Goal: Information Seeking & Learning: Get advice/opinions

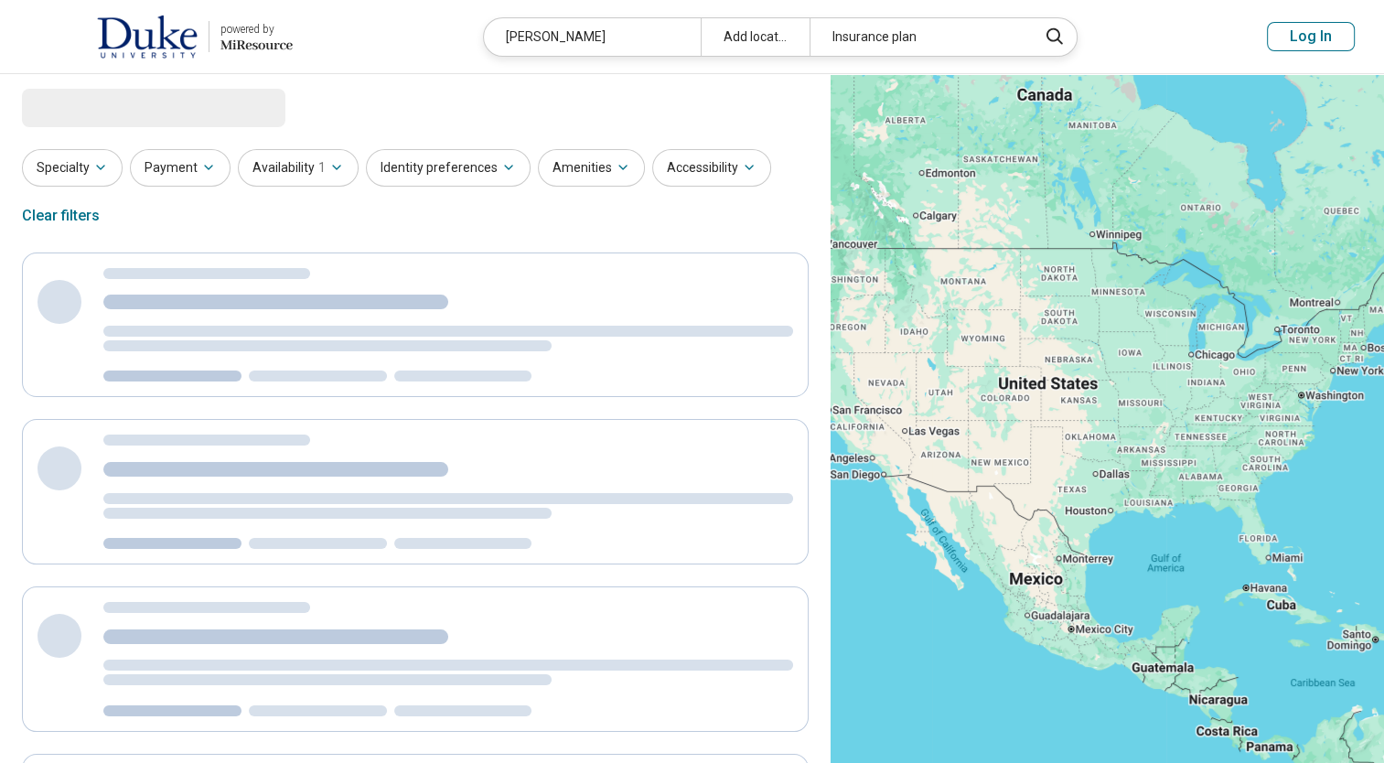
select select "***"
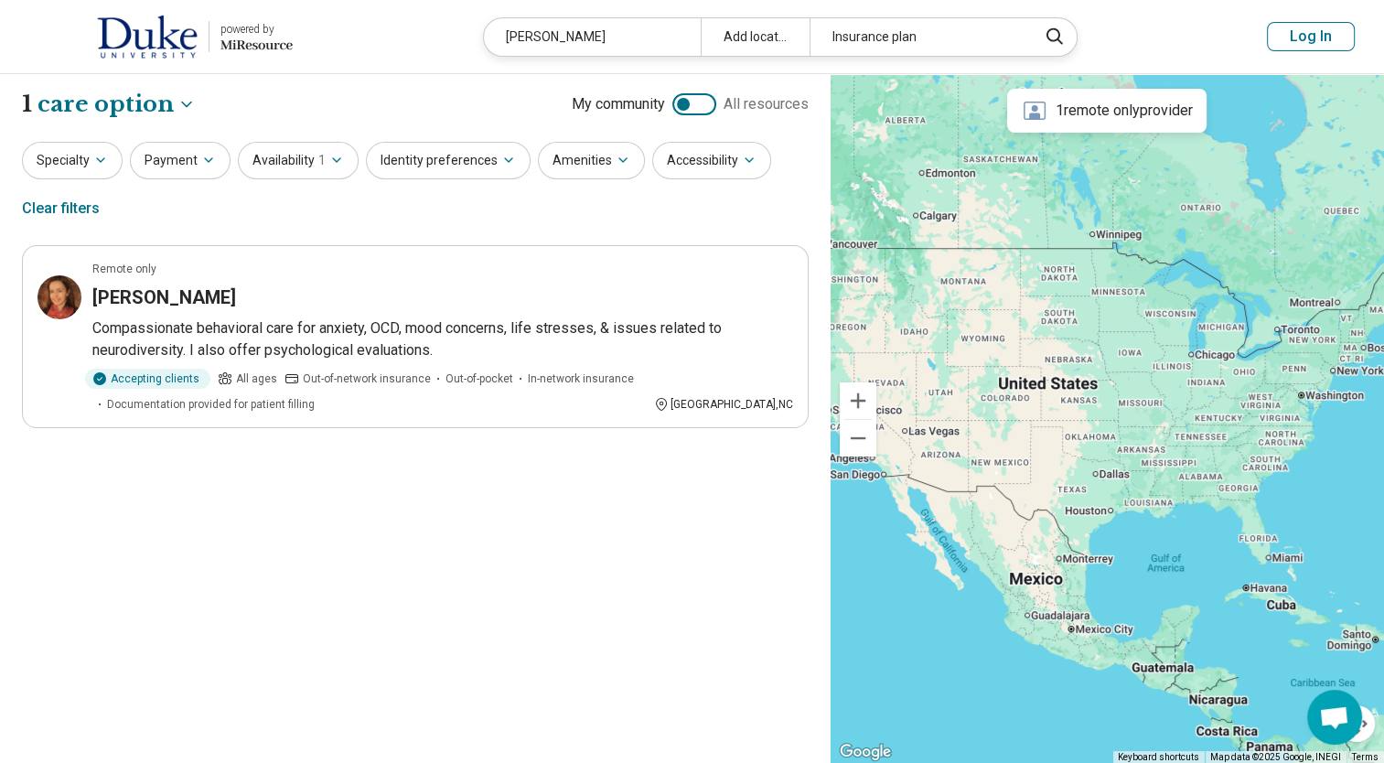
click at [1302, 49] on button "Log In" at bounding box center [1311, 36] width 88 height 29
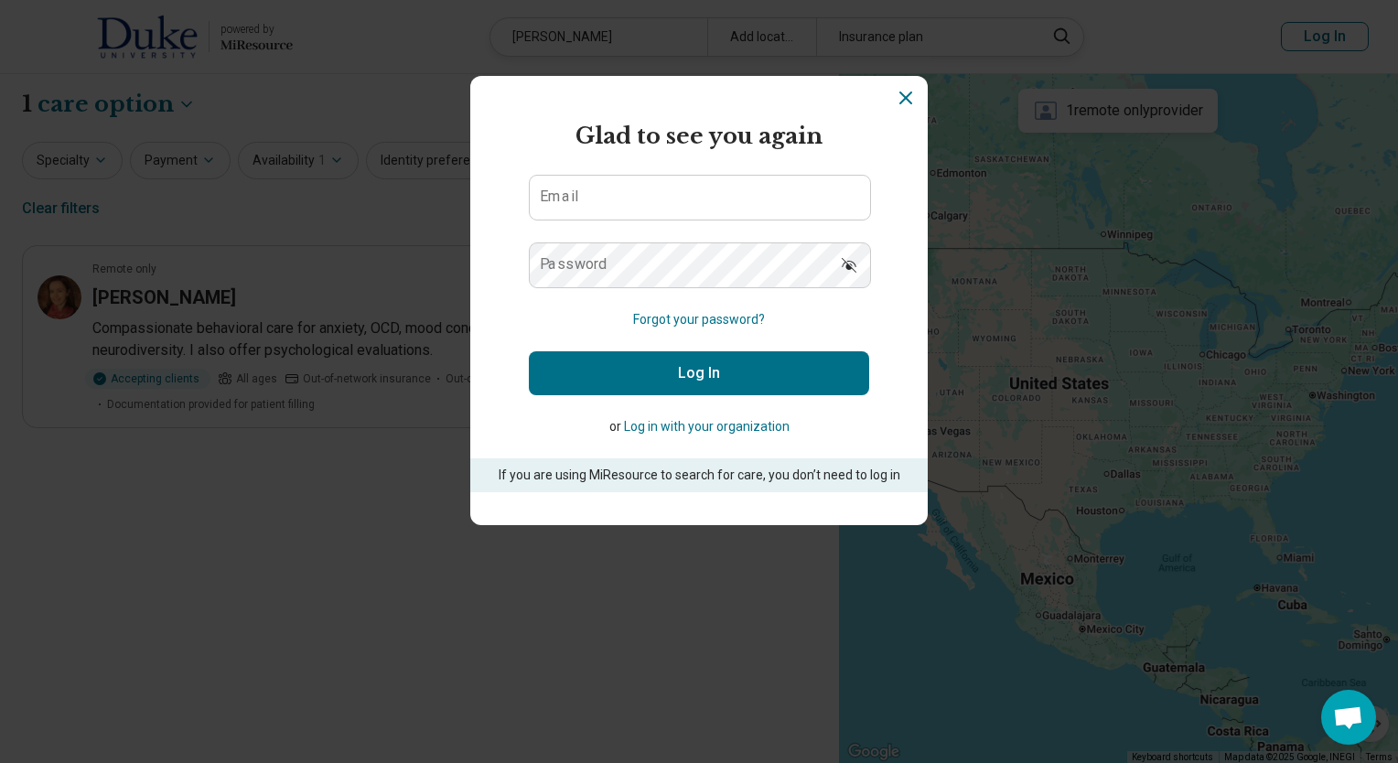
click at [619, 225] on form "Glad to see you again Email Password Forgot your password? Log In or Log in wit…" at bounding box center [699, 306] width 340 height 372
click at [613, 200] on input "Email" at bounding box center [700, 198] width 340 height 44
type input "**********"
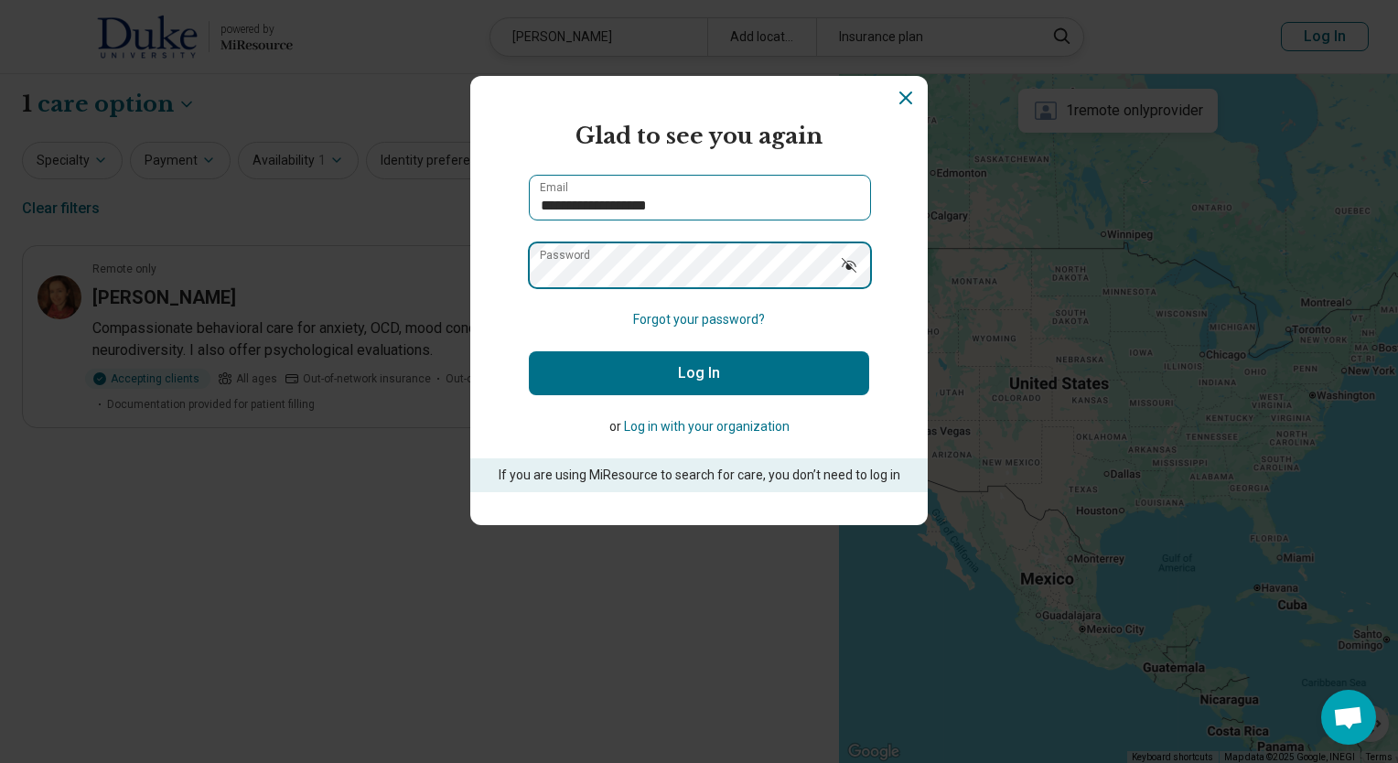
click at [529, 351] on button "Log In" at bounding box center [699, 373] width 340 height 44
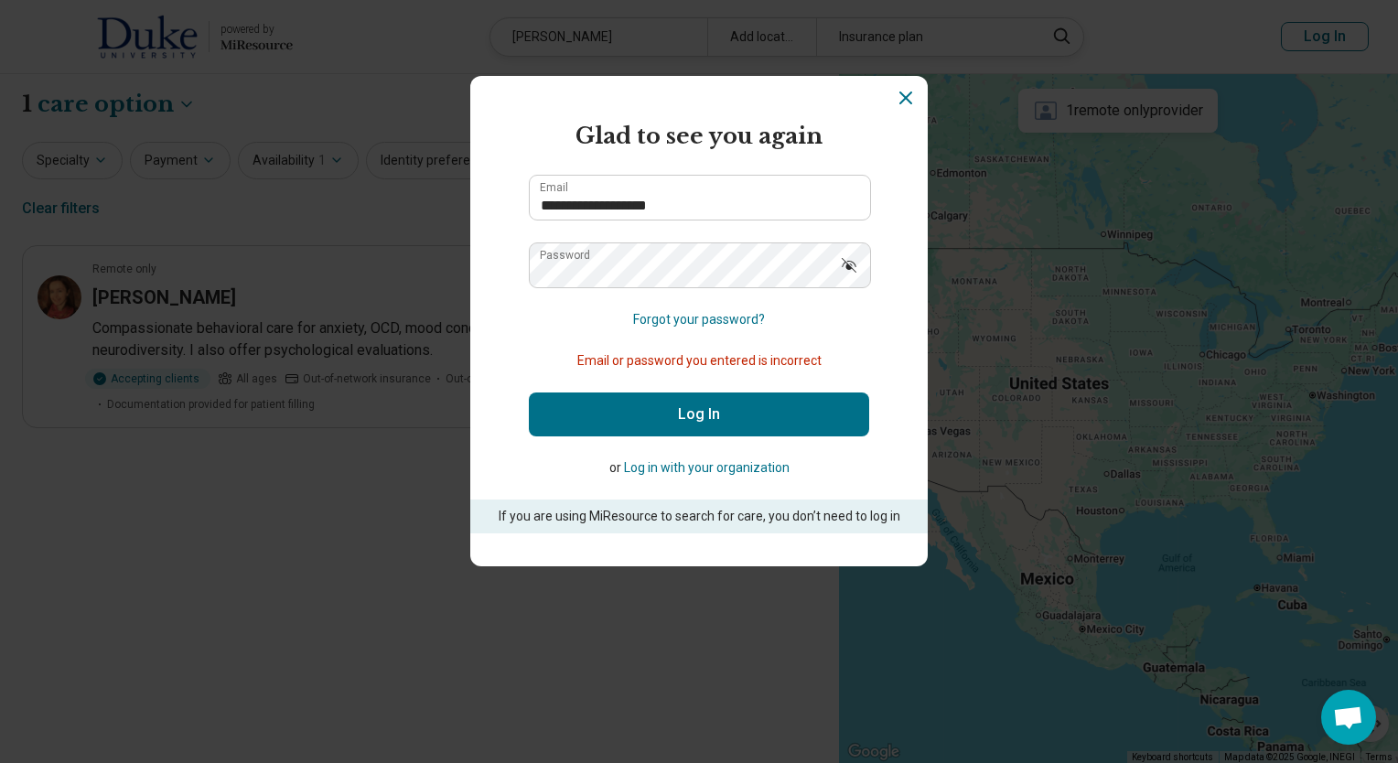
click at [619, 397] on button "Log In" at bounding box center [699, 415] width 340 height 44
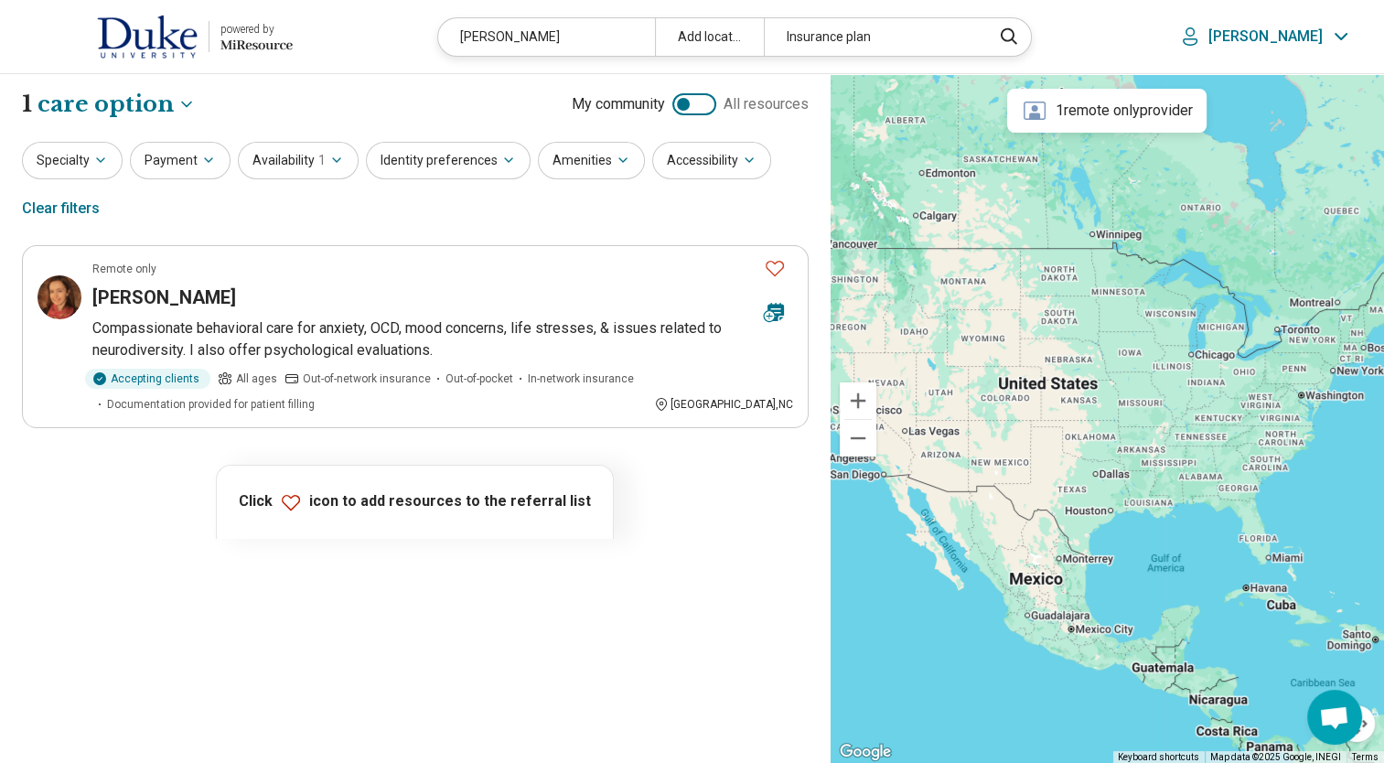
click at [168, 38] on img at bounding box center [147, 37] width 101 height 44
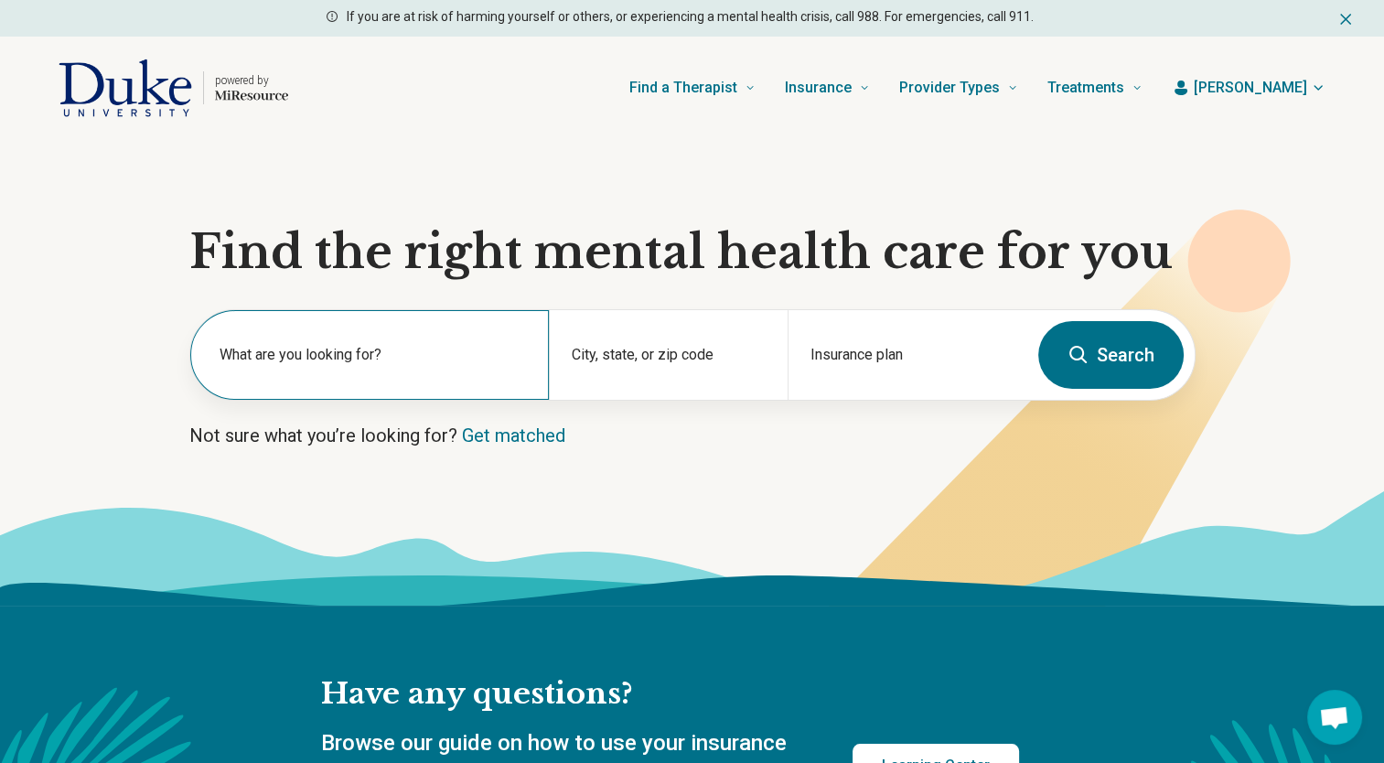
click at [333, 329] on div "What are you looking for?" at bounding box center [369, 355] width 359 height 90
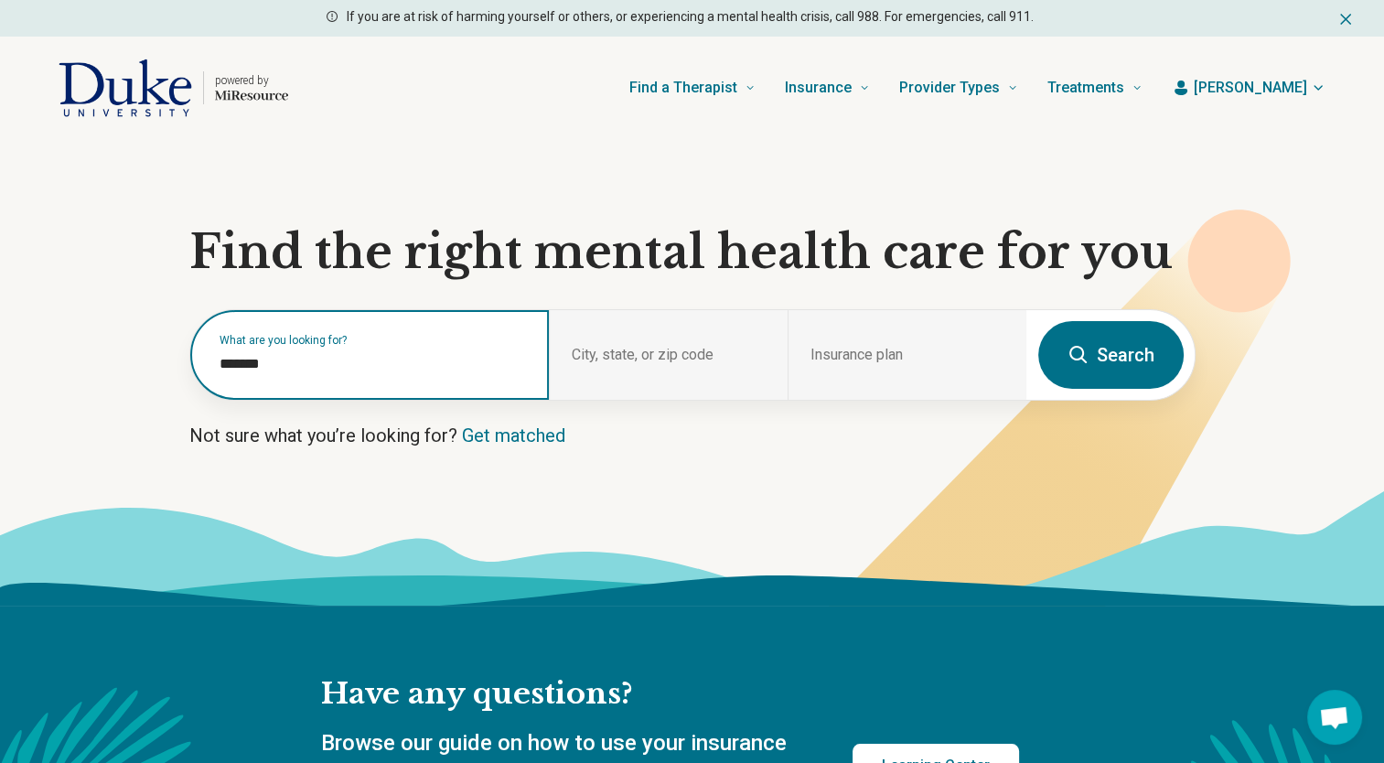
drag, startPoint x: 311, startPoint y: 363, endPoint x: 168, endPoint y: 362, distance: 142.8
click at [168, 362] on section "Find the right mental health care for you What are you looking for? City, state…" at bounding box center [692, 372] width 1384 height 467
type input "*"
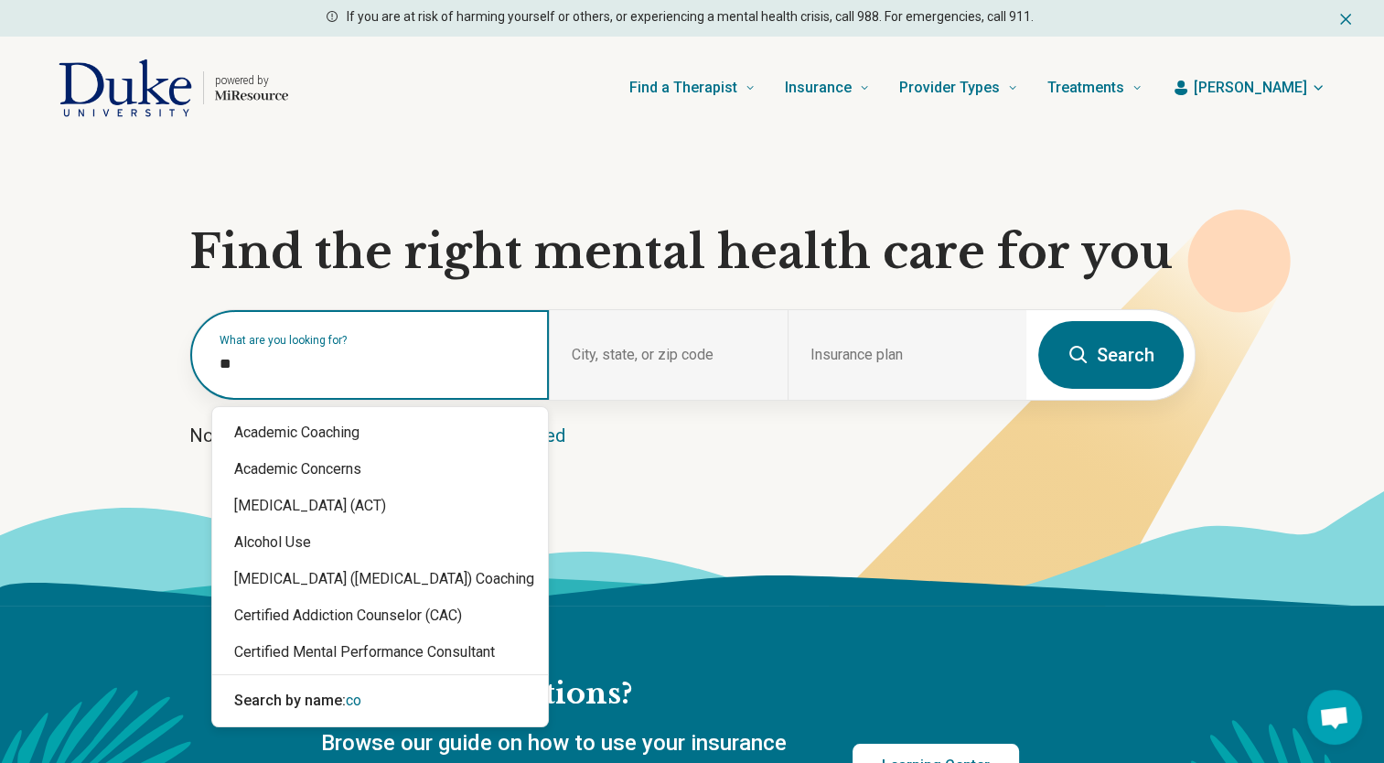
type input "***"
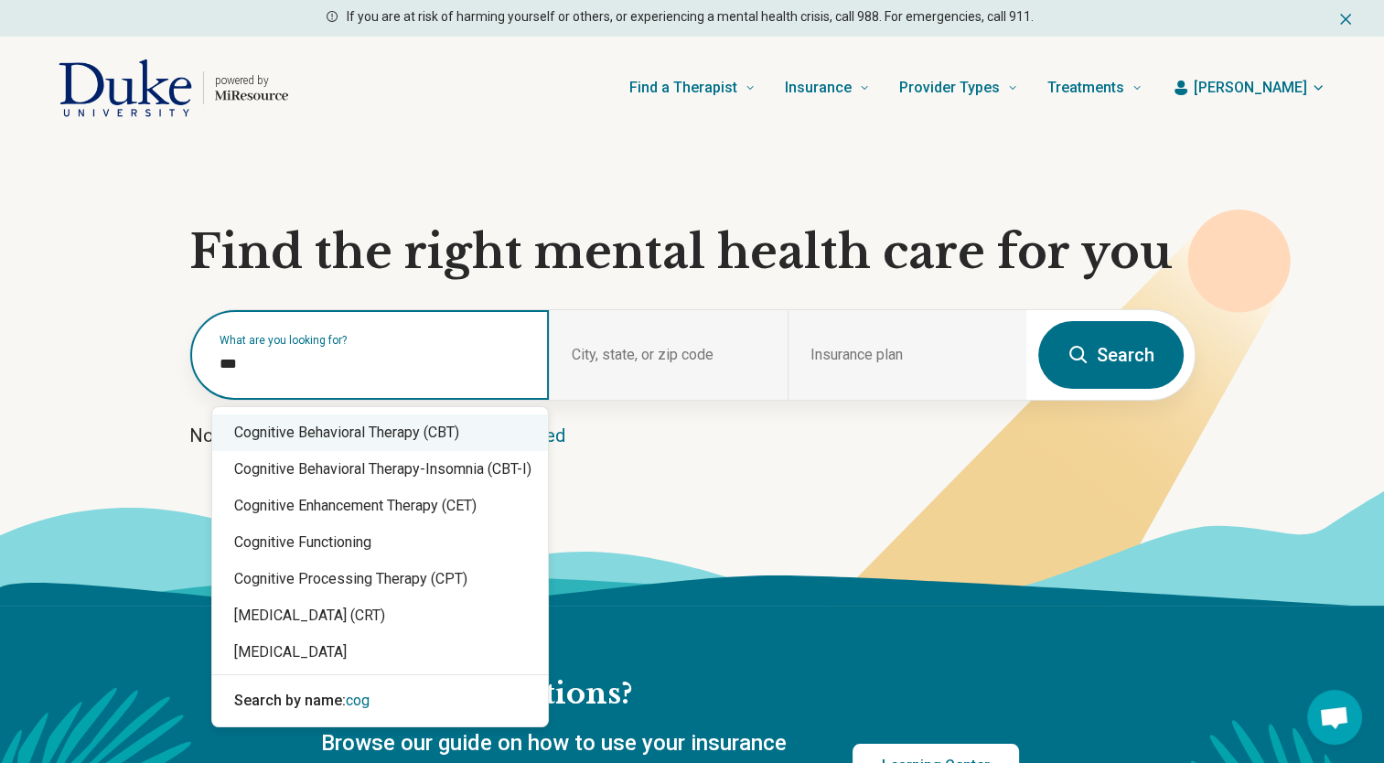
drag, startPoint x: 335, startPoint y: 435, endPoint x: 344, endPoint y: 425, distance: 13.6
click at [336, 434] on div "Cognitive Behavioral Therapy (CBT)" at bounding box center [380, 433] width 336 height 37
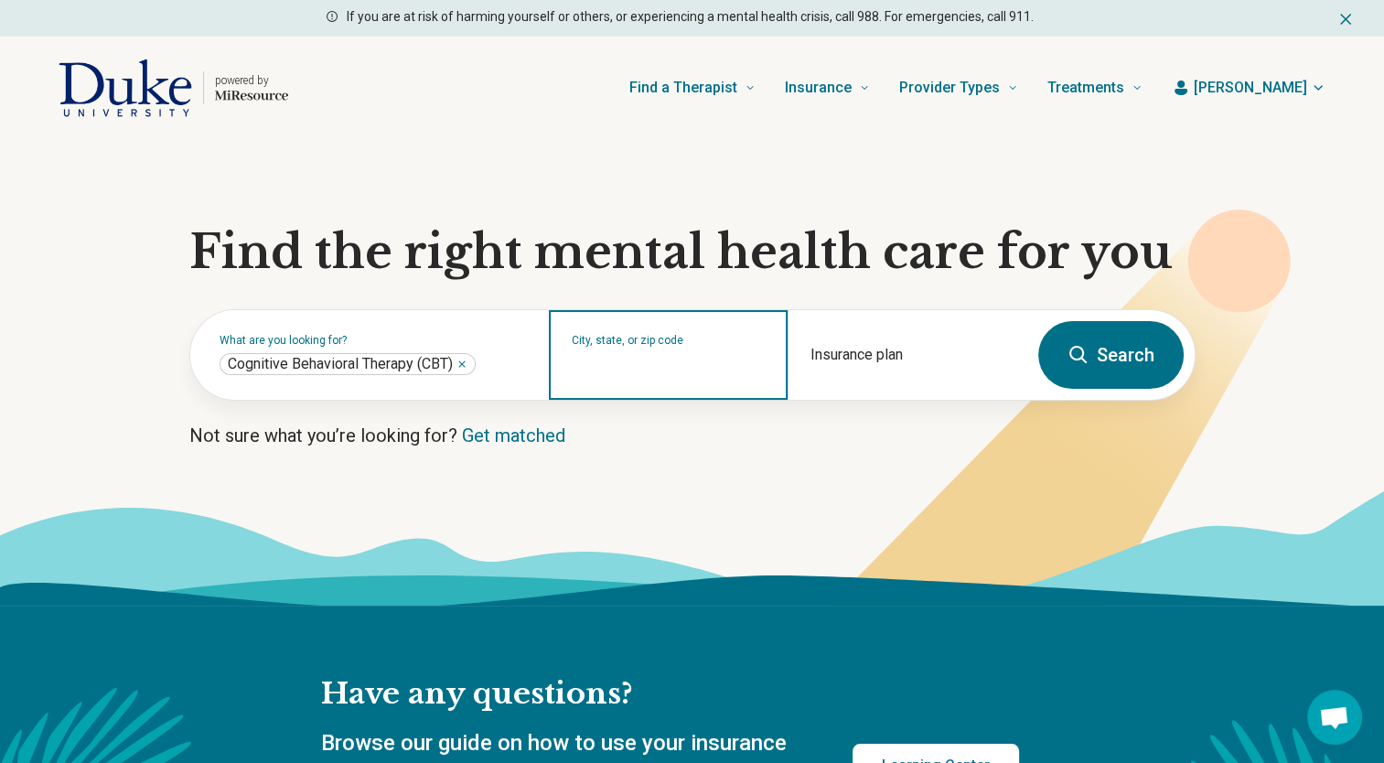
click at [608, 364] on input "City, state, or zip code" at bounding box center [669, 367] width 194 height 22
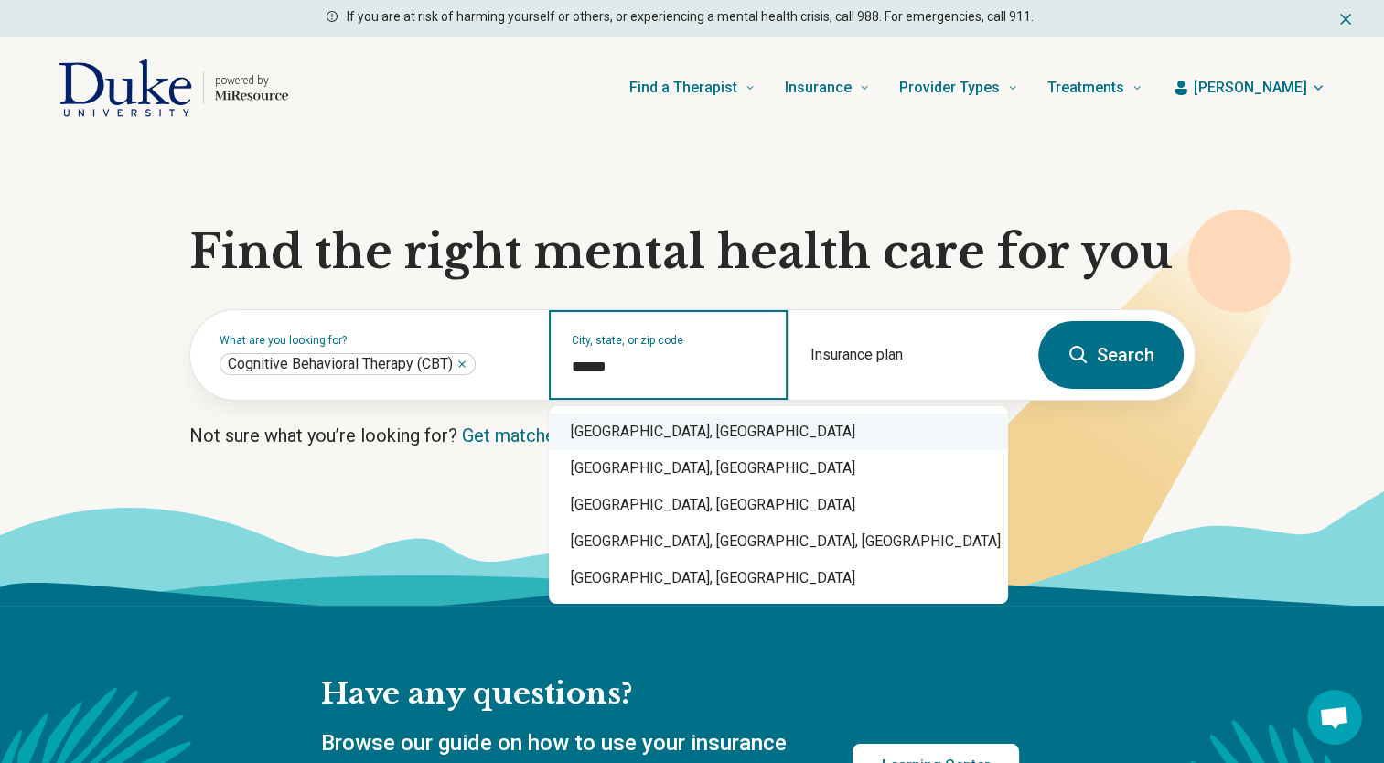
click at [619, 423] on div "[GEOGRAPHIC_DATA], [GEOGRAPHIC_DATA]" at bounding box center [778, 432] width 459 height 37
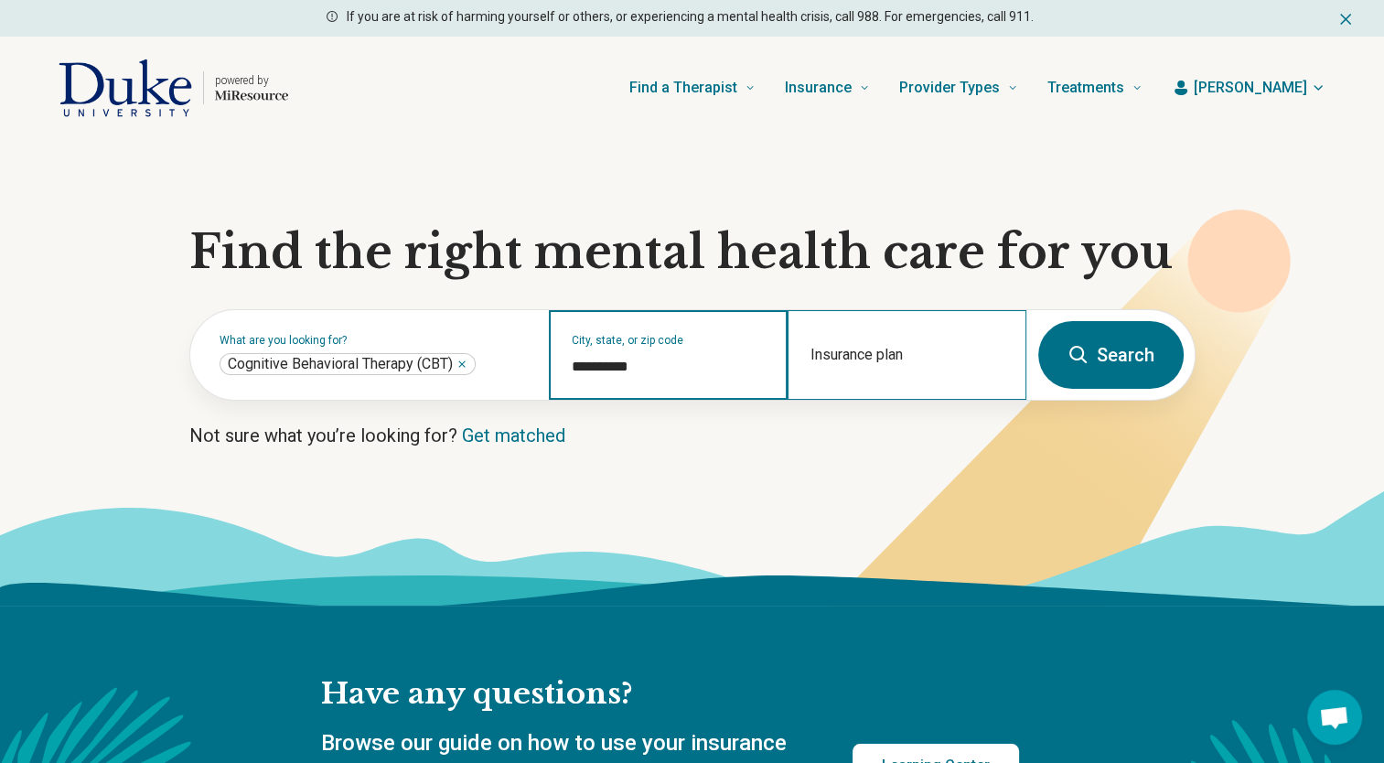
type input "**********"
click at [884, 381] on div "Insurance plan" at bounding box center [907, 355] width 239 height 90
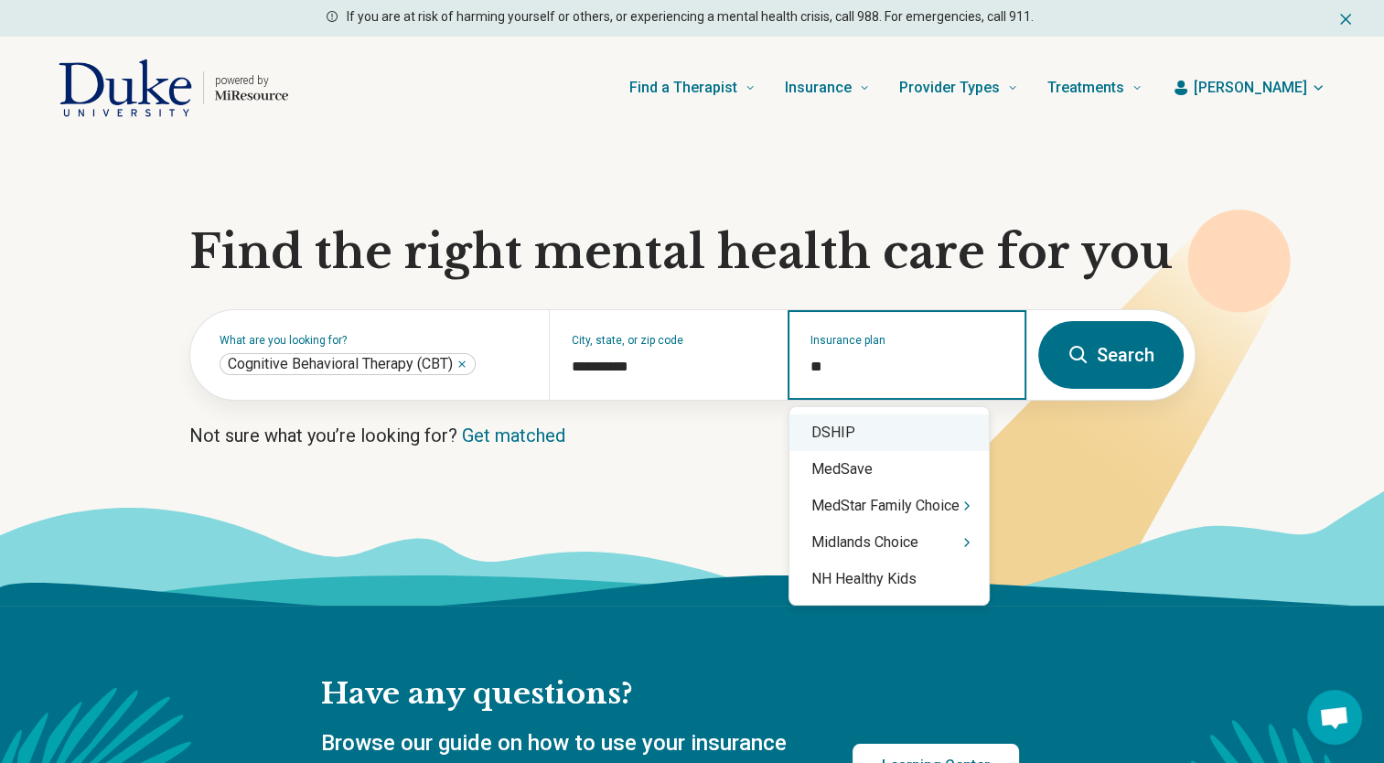
click at [833, 429] on div "DSHIP" at bounding box center [889, 433] width 199 height 37
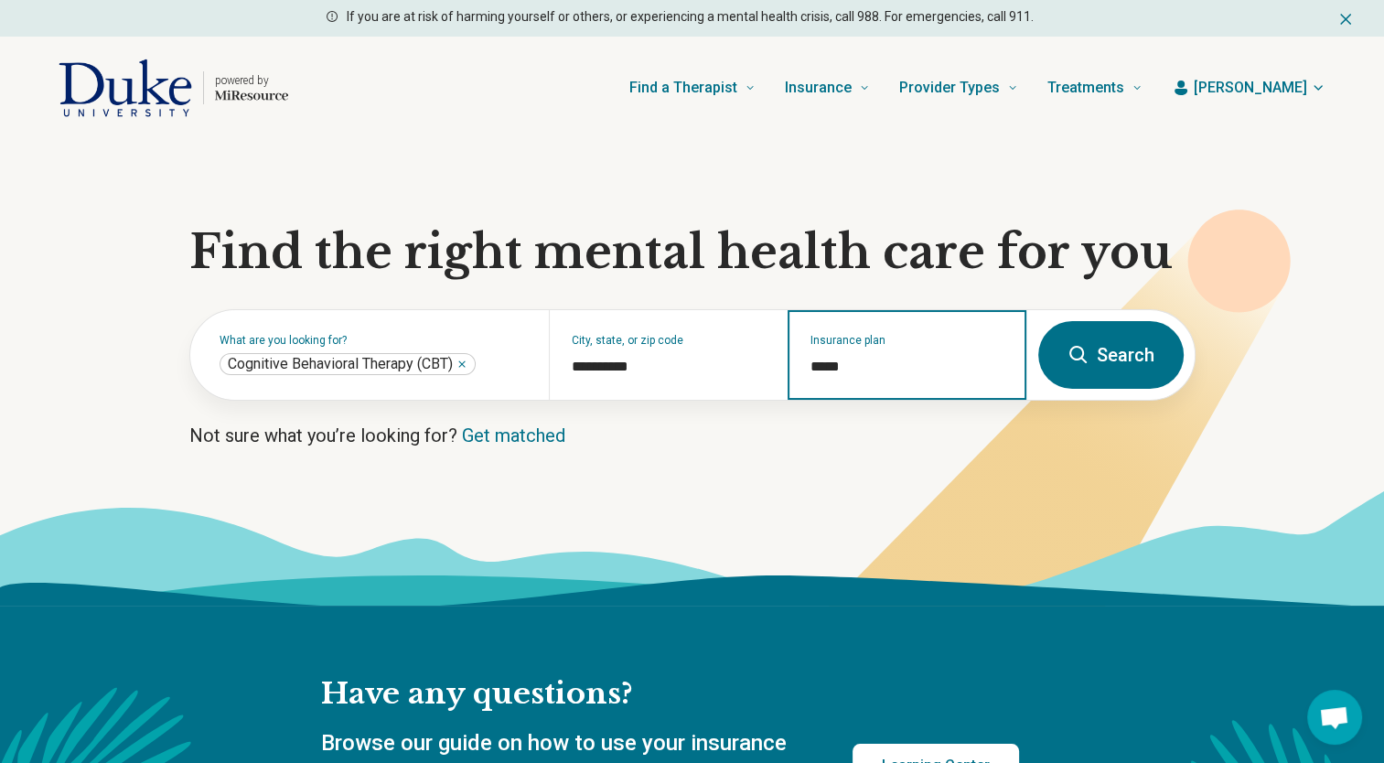
type input "*****"
click at [1166, 364] on button "Search" at bounding box center [1111, 355] width 145 height 68
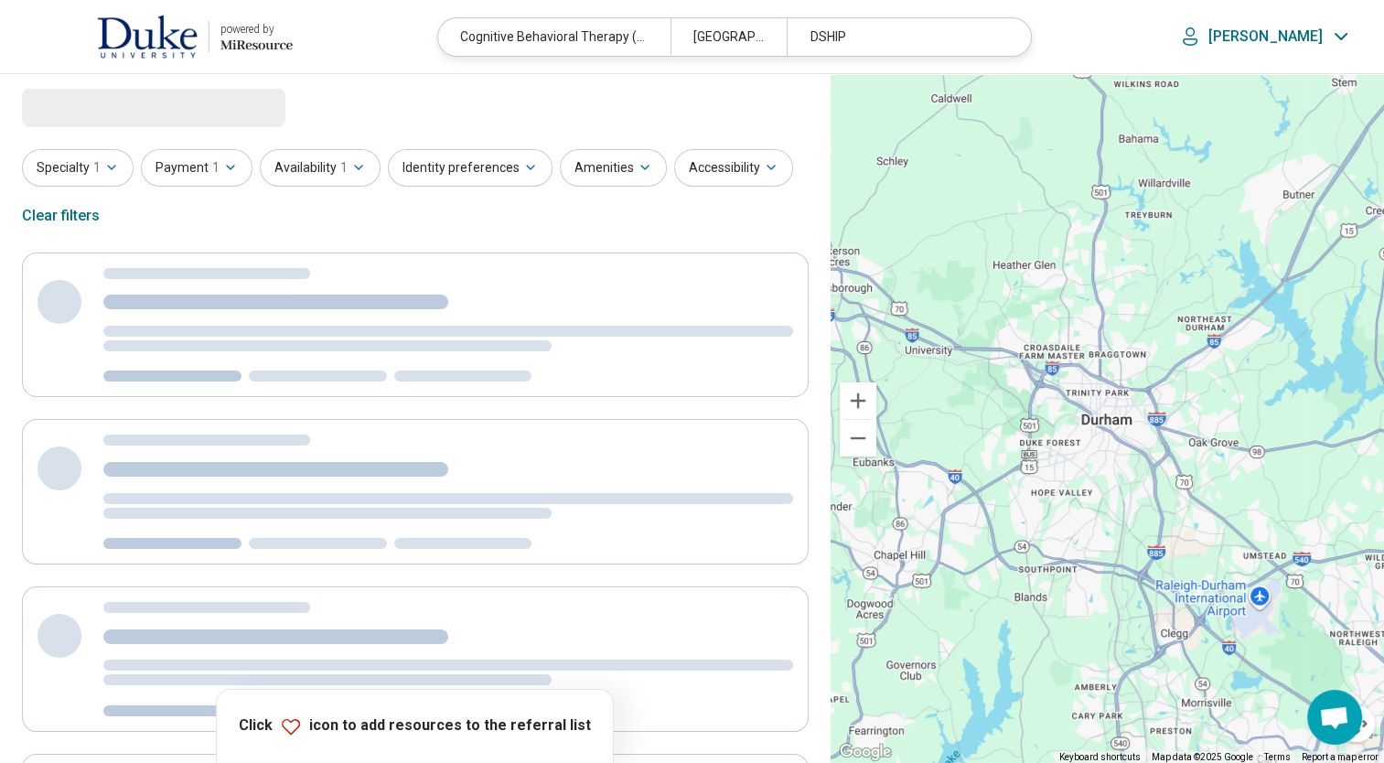
select select "***"
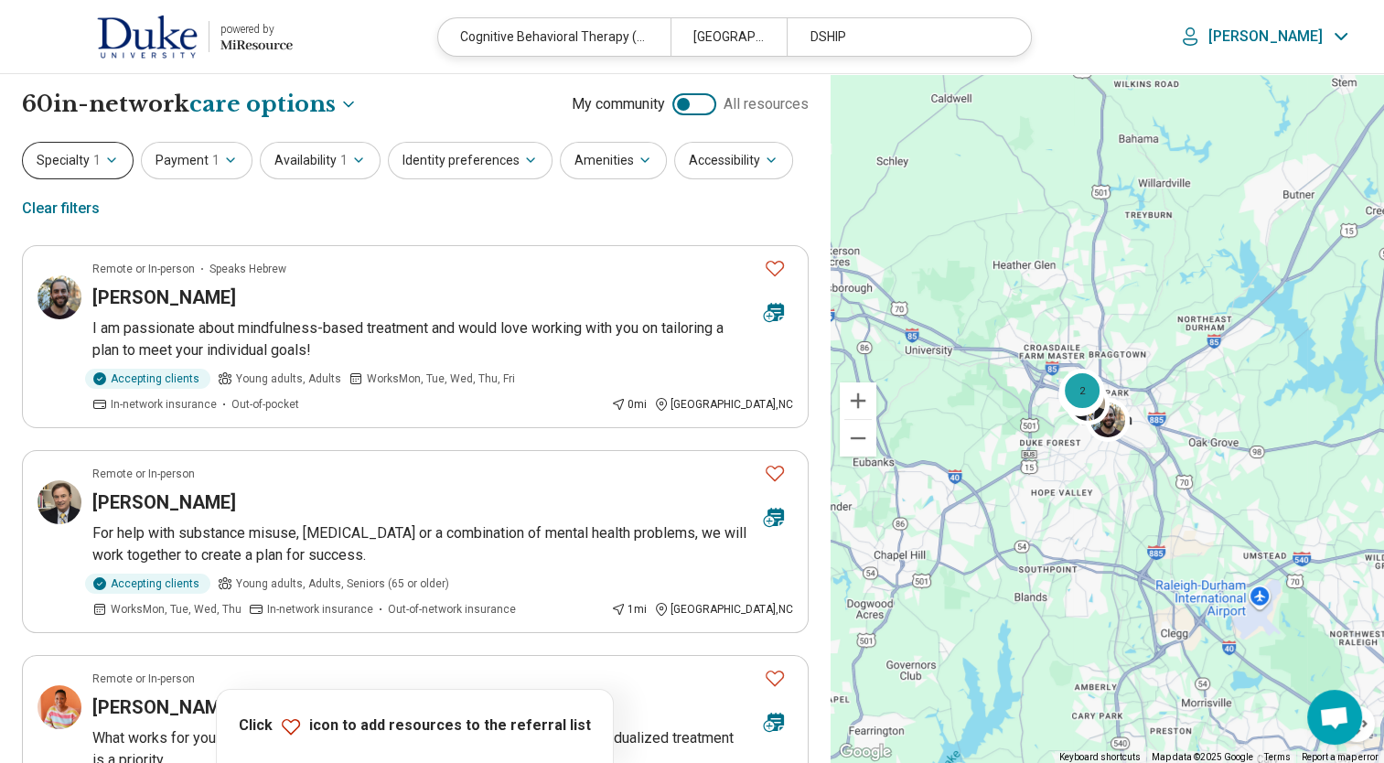
click at [75, 155] on button "Specialty 1" at bounding box center [78, 161] width 112 height 38
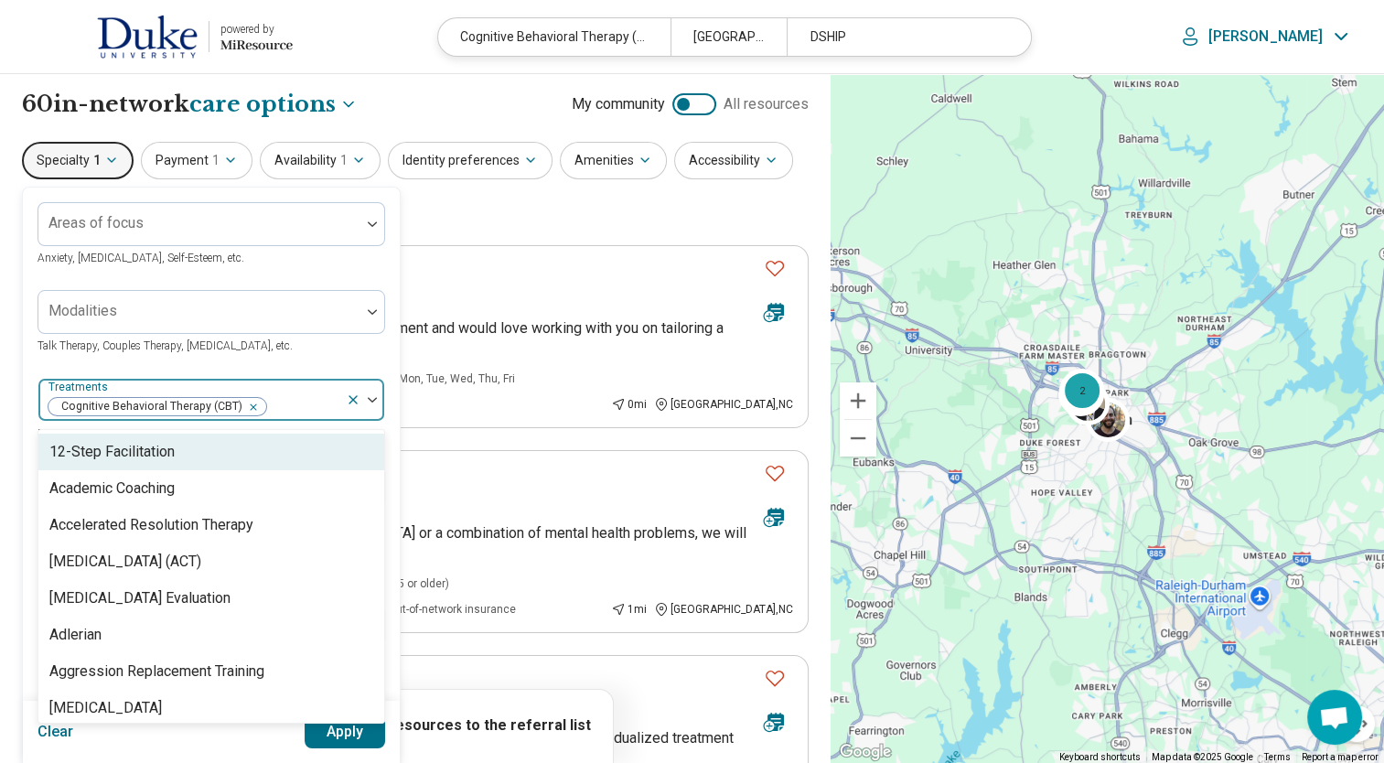
click at [372, 397] on img at bounding box center [372, 399] width 9 height 5
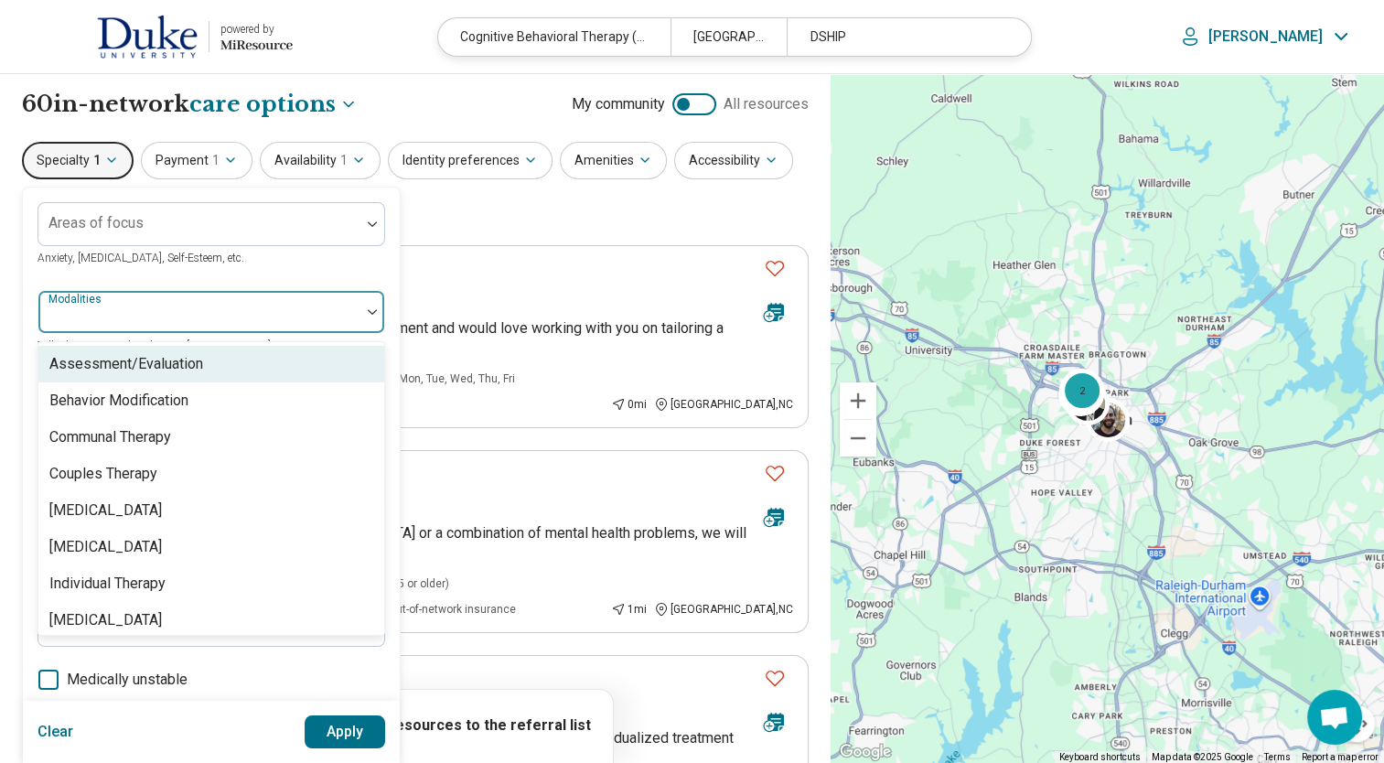
click at [366, 311] on div at bounding box center [373, 311] width 24 height 5
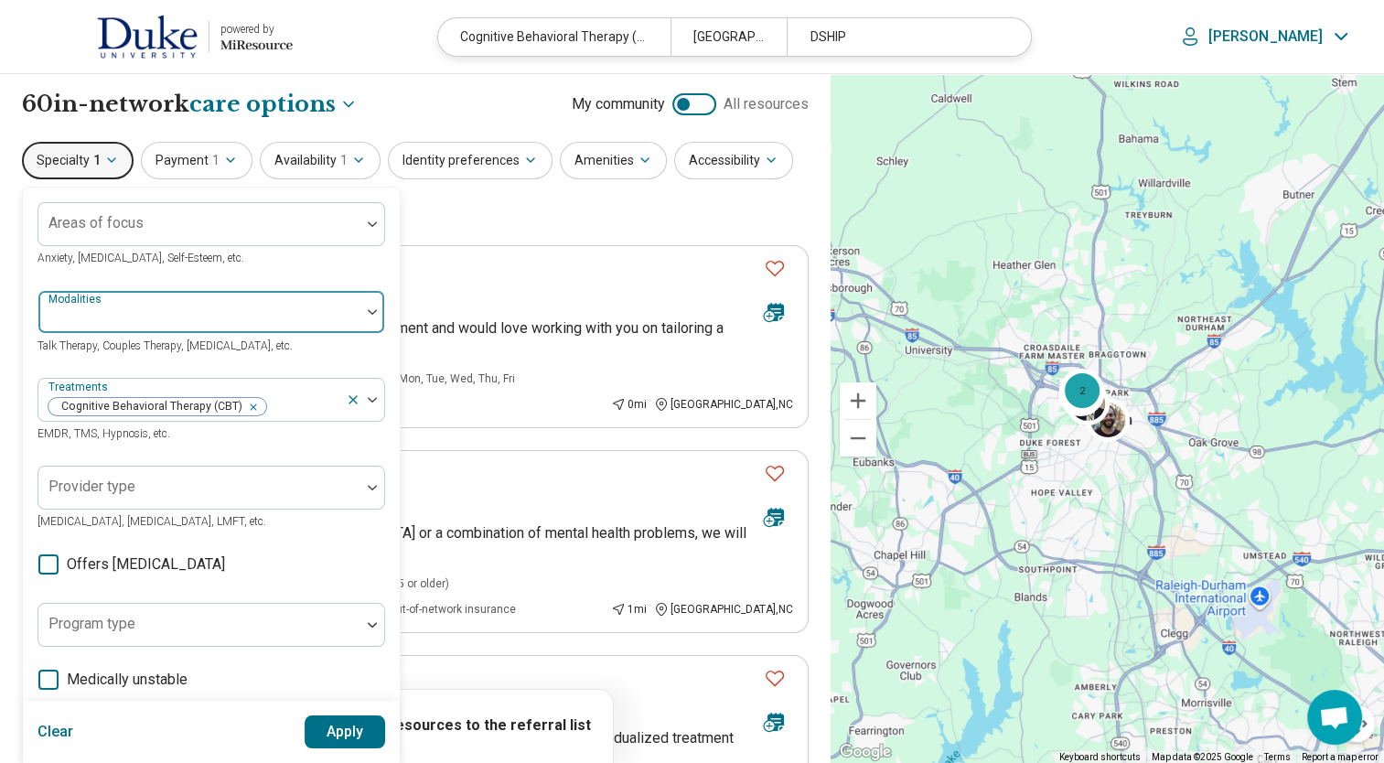
click at [366, 311] on div at bounding box center [373, 311] width 24 height 5
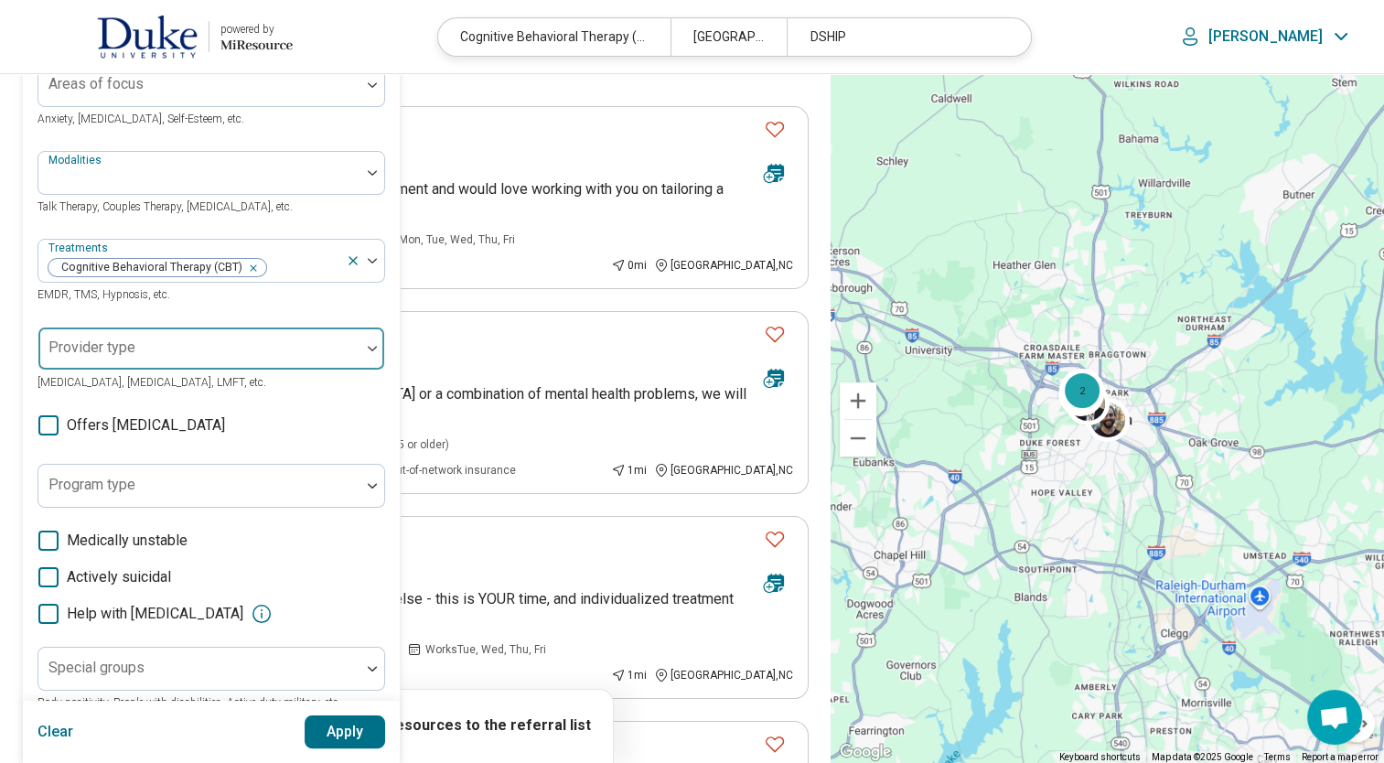
scroll to position [183, 0]
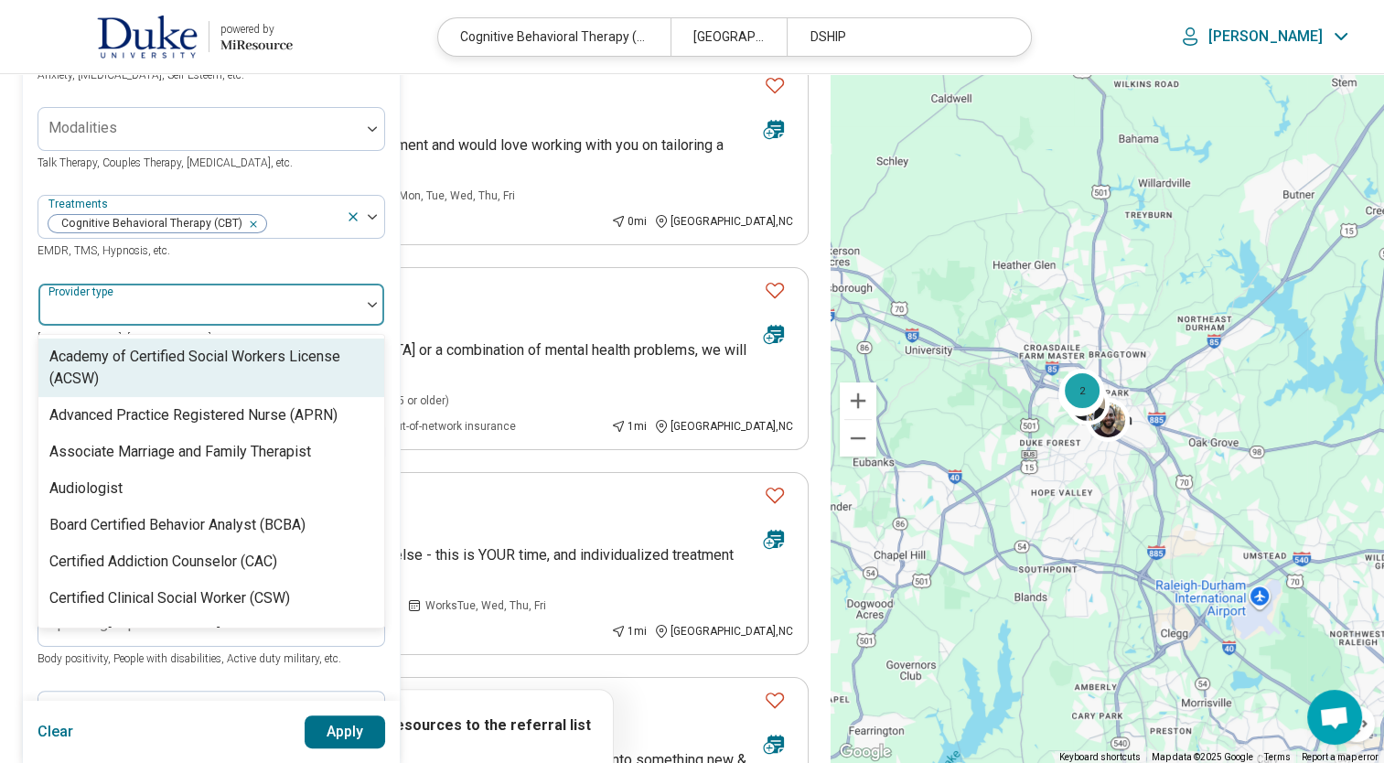
click at [344, 319] on div at bounding box center [199, 312] width 307 height 26
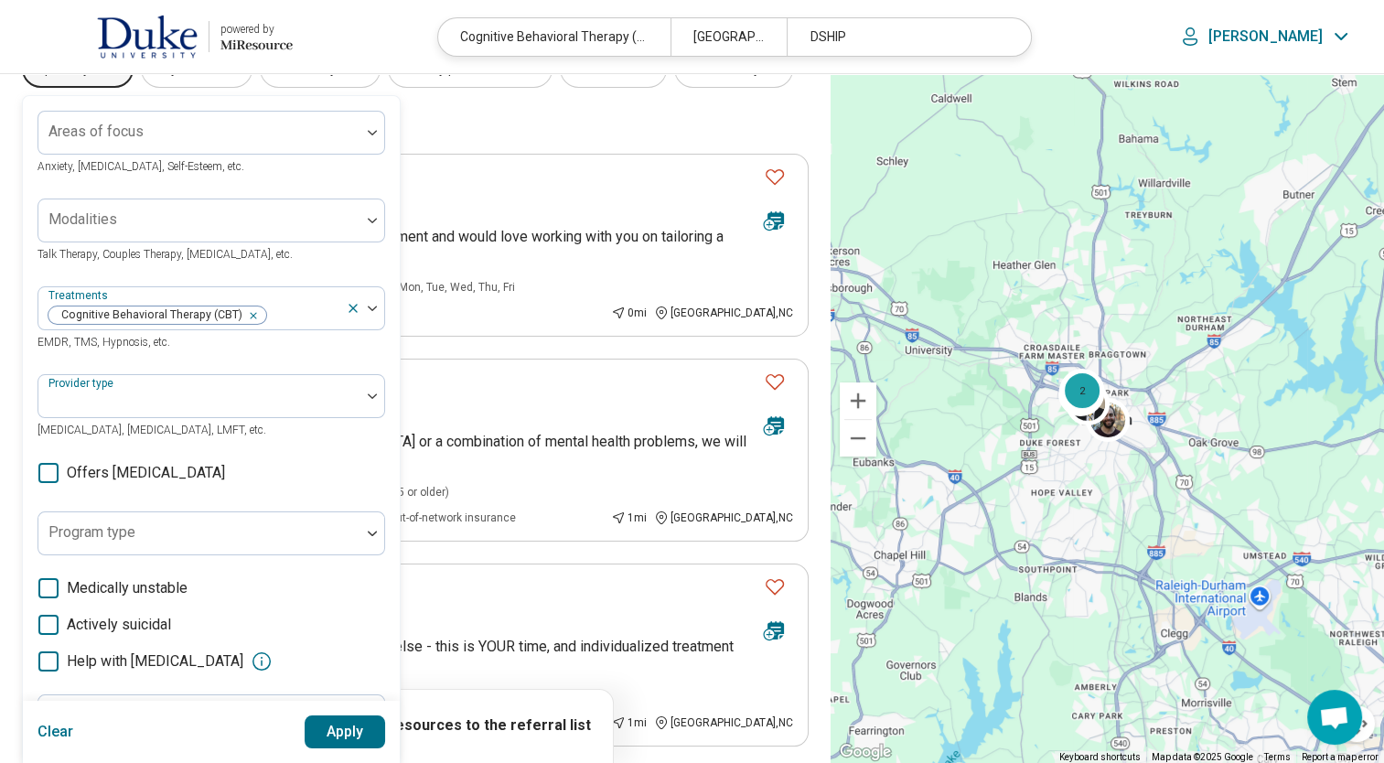
scroll to position [0, 0]
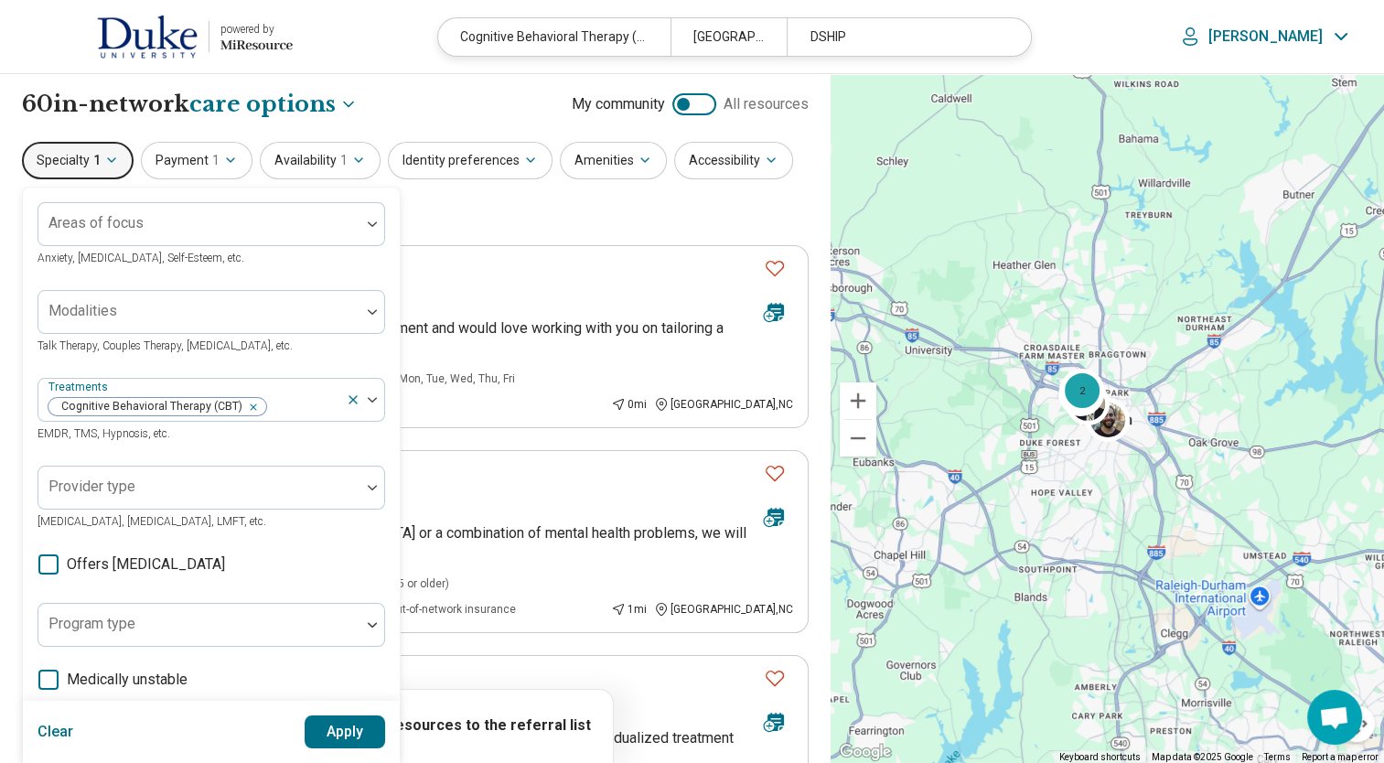
click at [439, 221] on div "Specialty 1 Areas of focus Anxiety, [MEDICAL_DATA], Self-Esteem, etc. Modalitie…" at bounding box center [415, 186] width 787 height 89
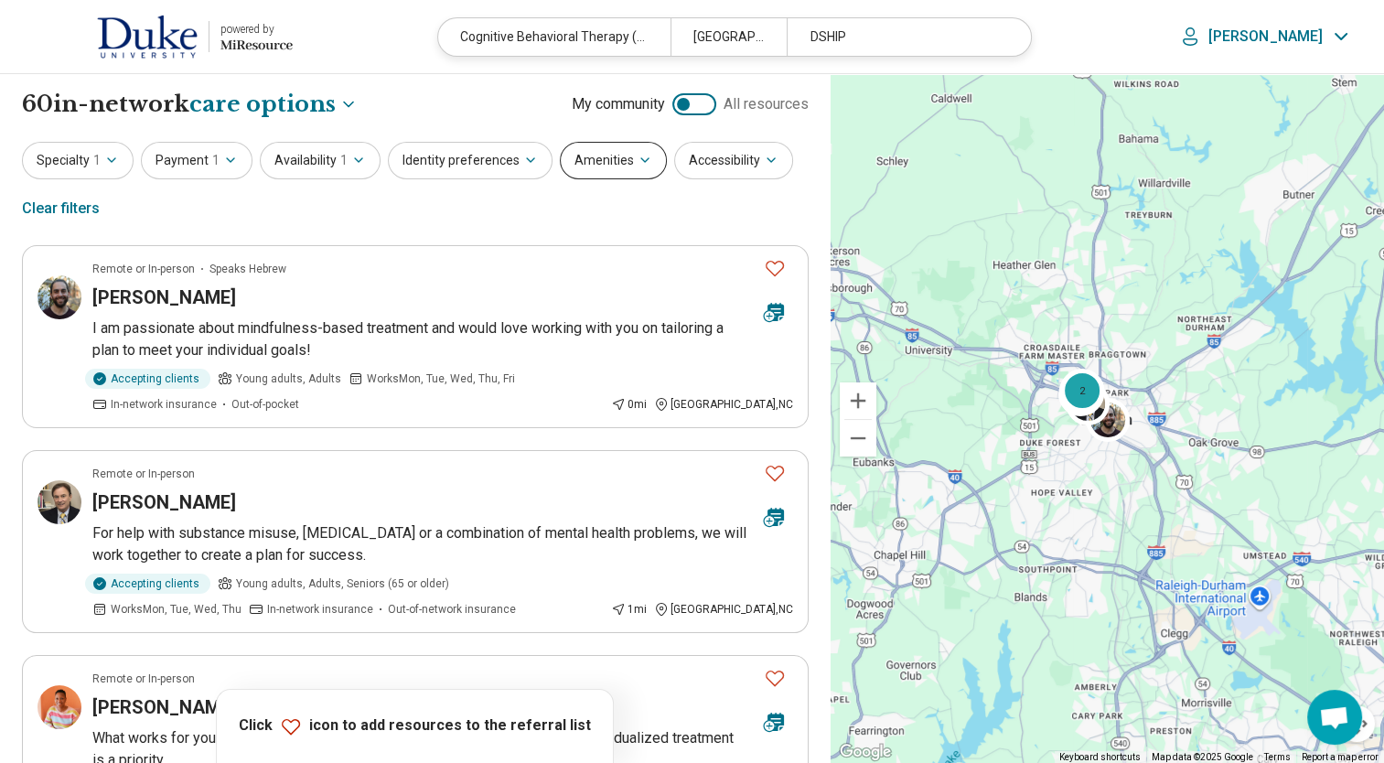
click at [615, 167] on button "Amenities" at bounding box center [613, 161] width 107 height 38
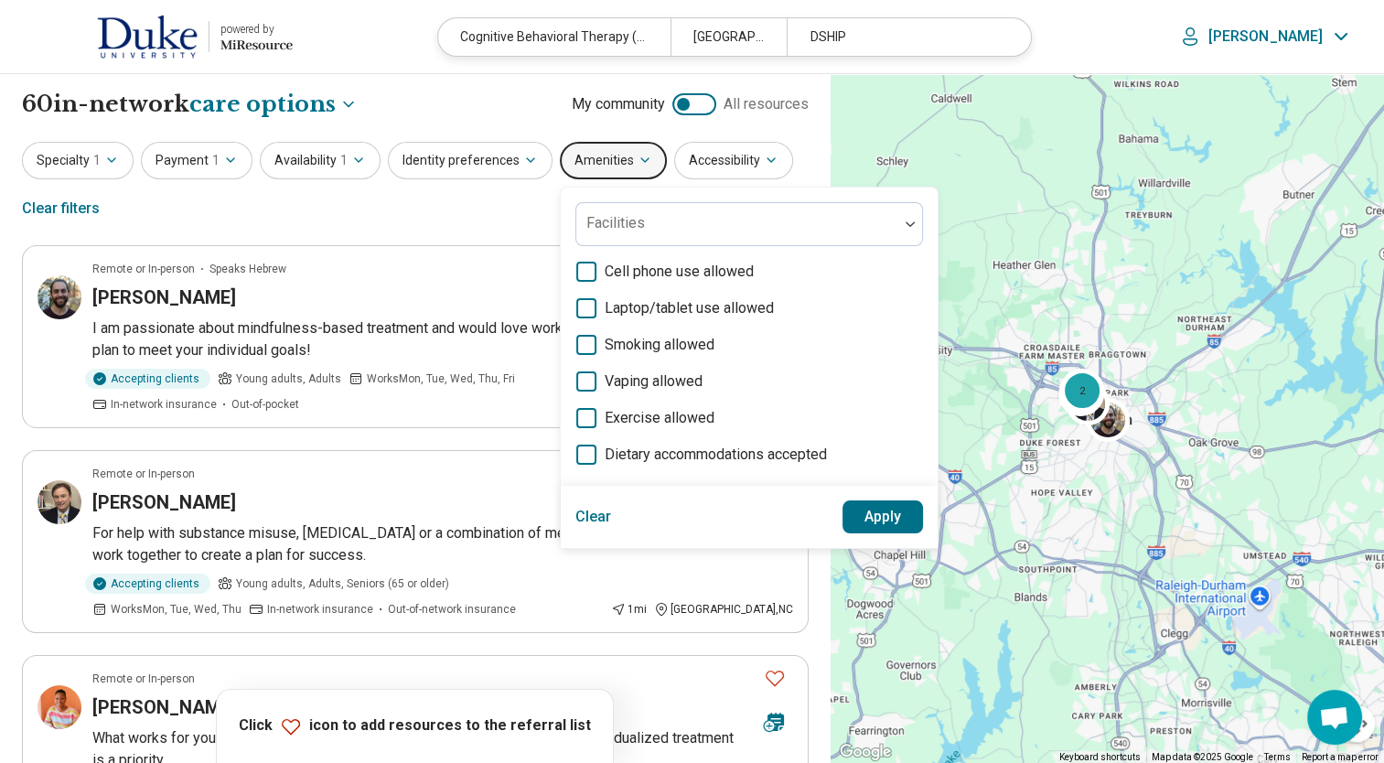
click at [615, 167] on button "Amenities" at bounding box center [613, 161] width 107 height 38
click at [523, 167] on icon "button" at bounding box center [530, 160] width 15 height 15
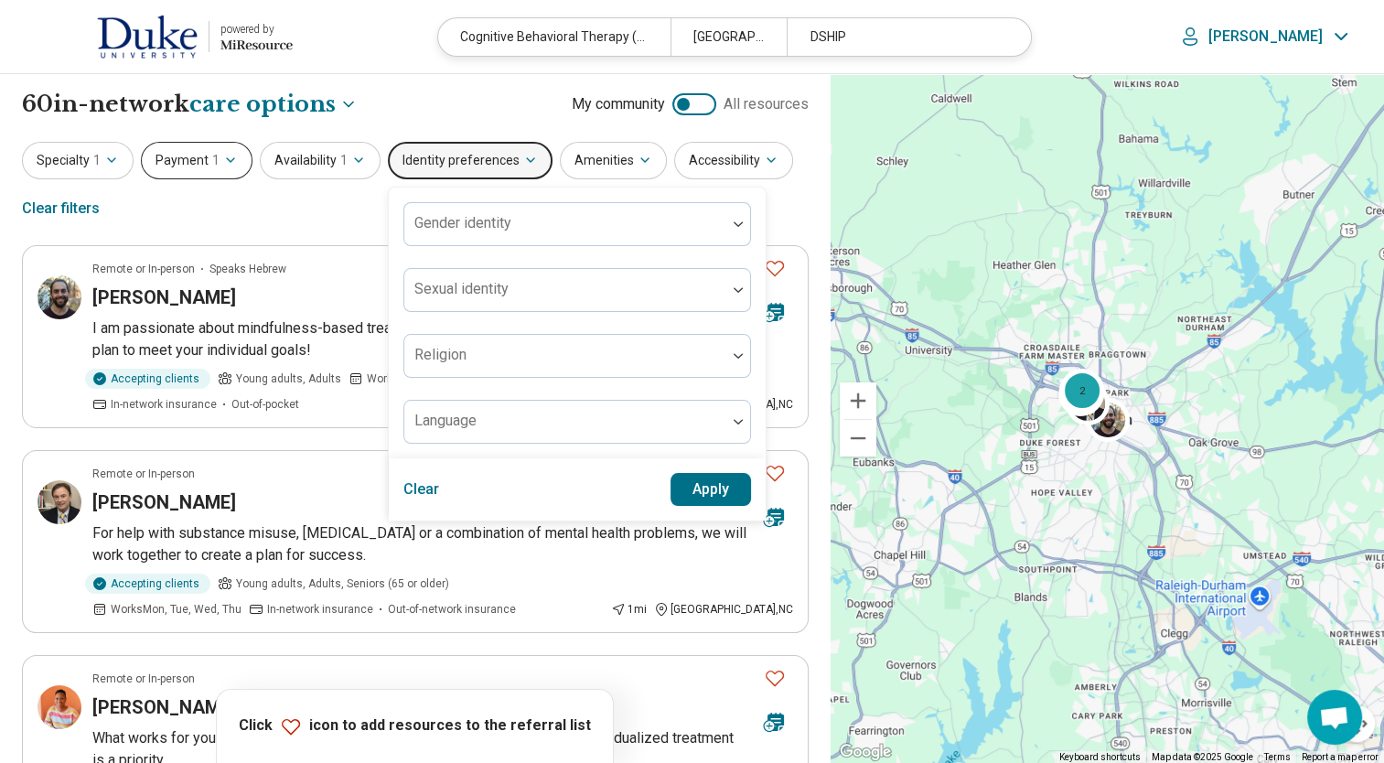
click at [223, 164] on icon "button" at bounding box center [230, 160] width 15 height 15
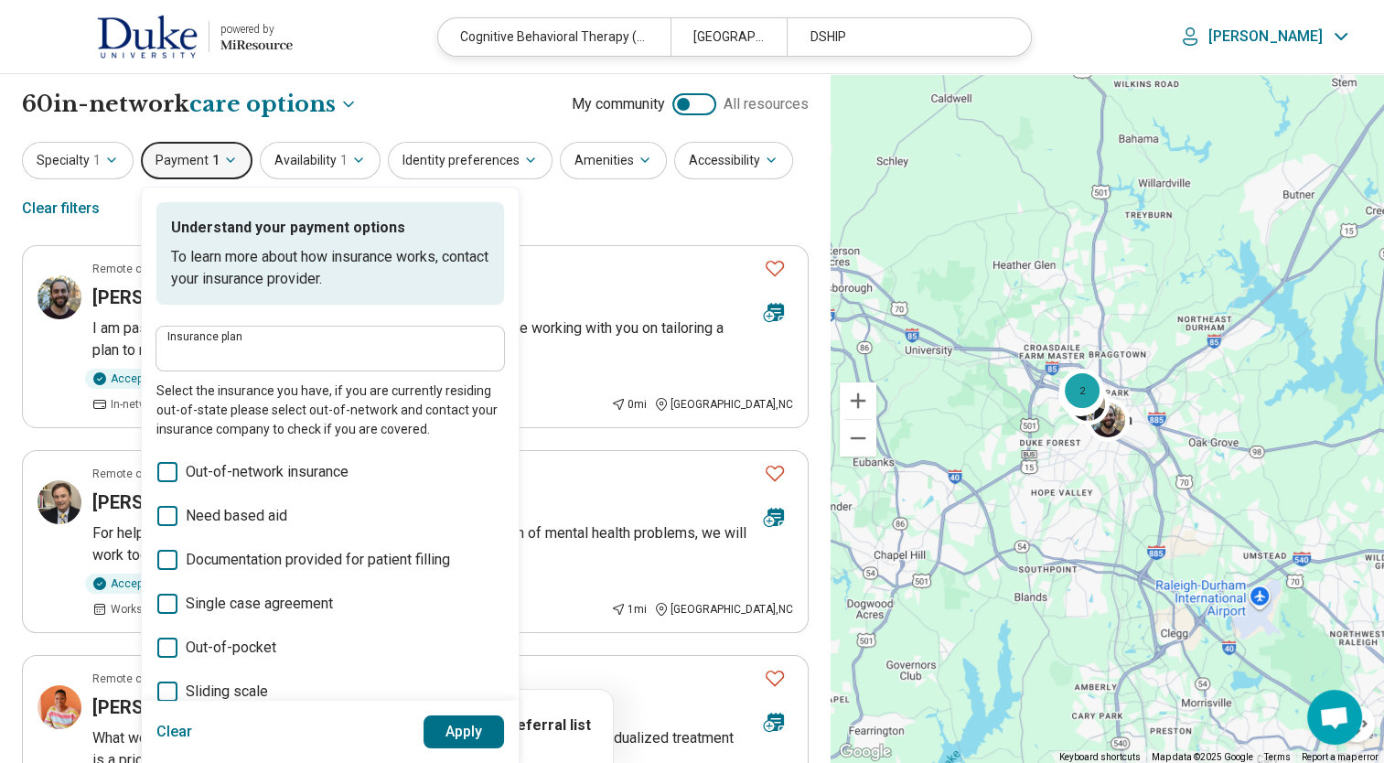
type input "*****"
click at [307, 150] on button "Availability 1" at bounding box center [320, 161] width 121 height 38
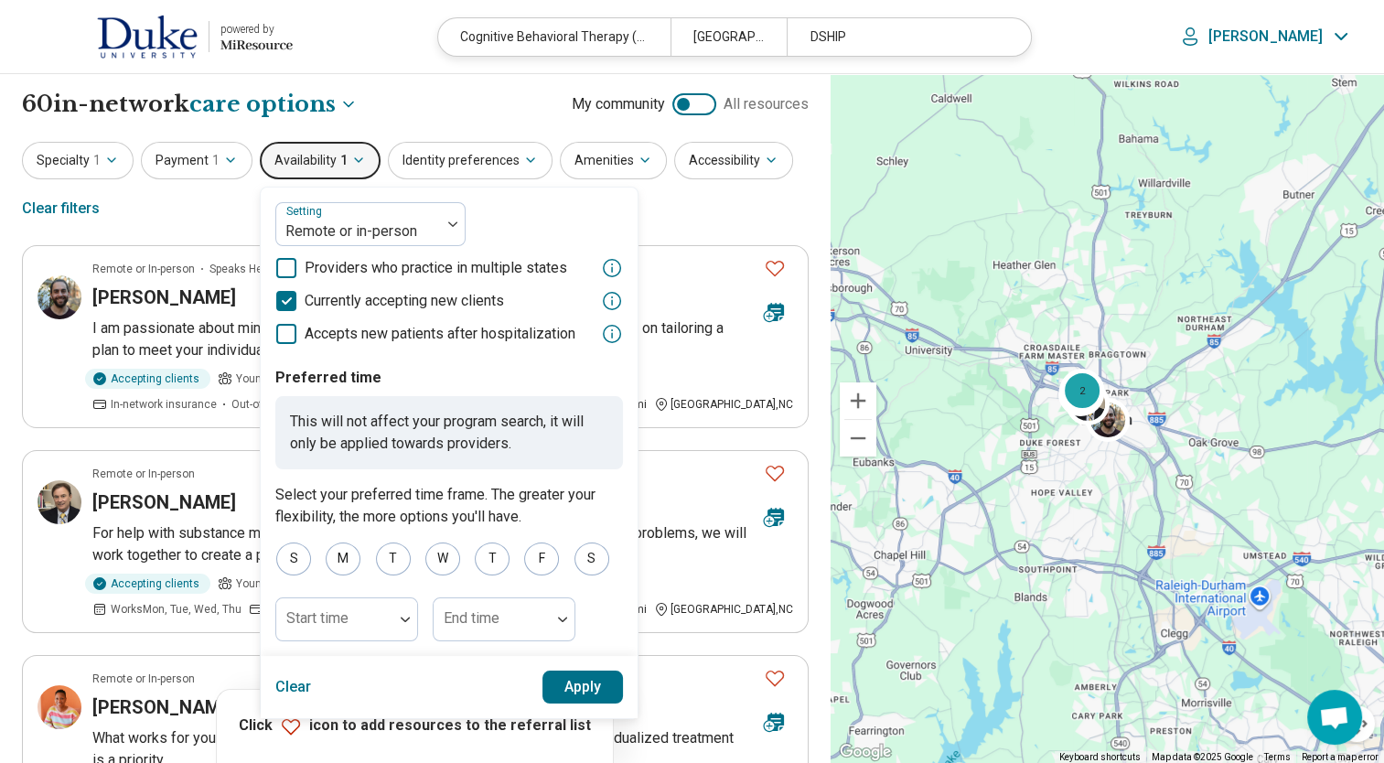
click at [582, 682] on button "Apply" at bounding box center [583, 687] width 81 height 33
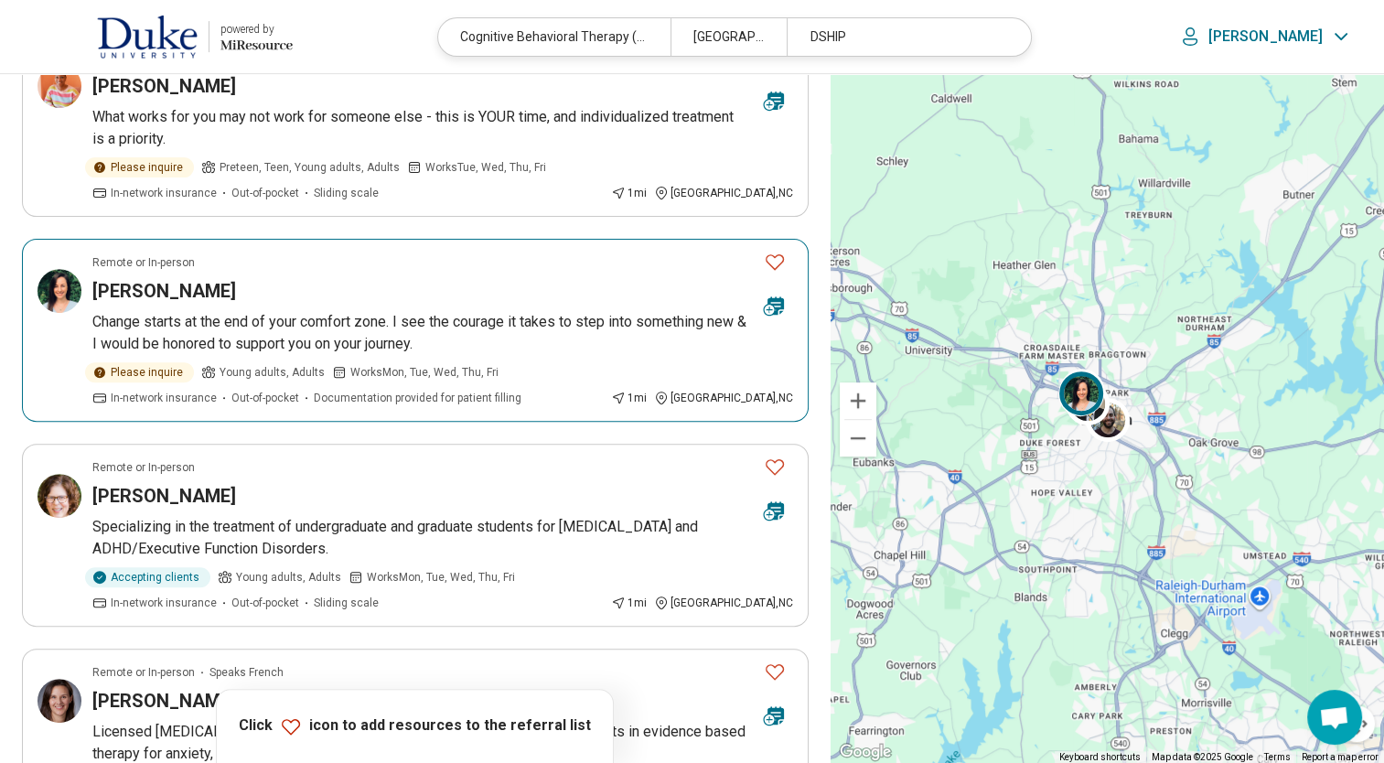
scroll to position [641, 0]
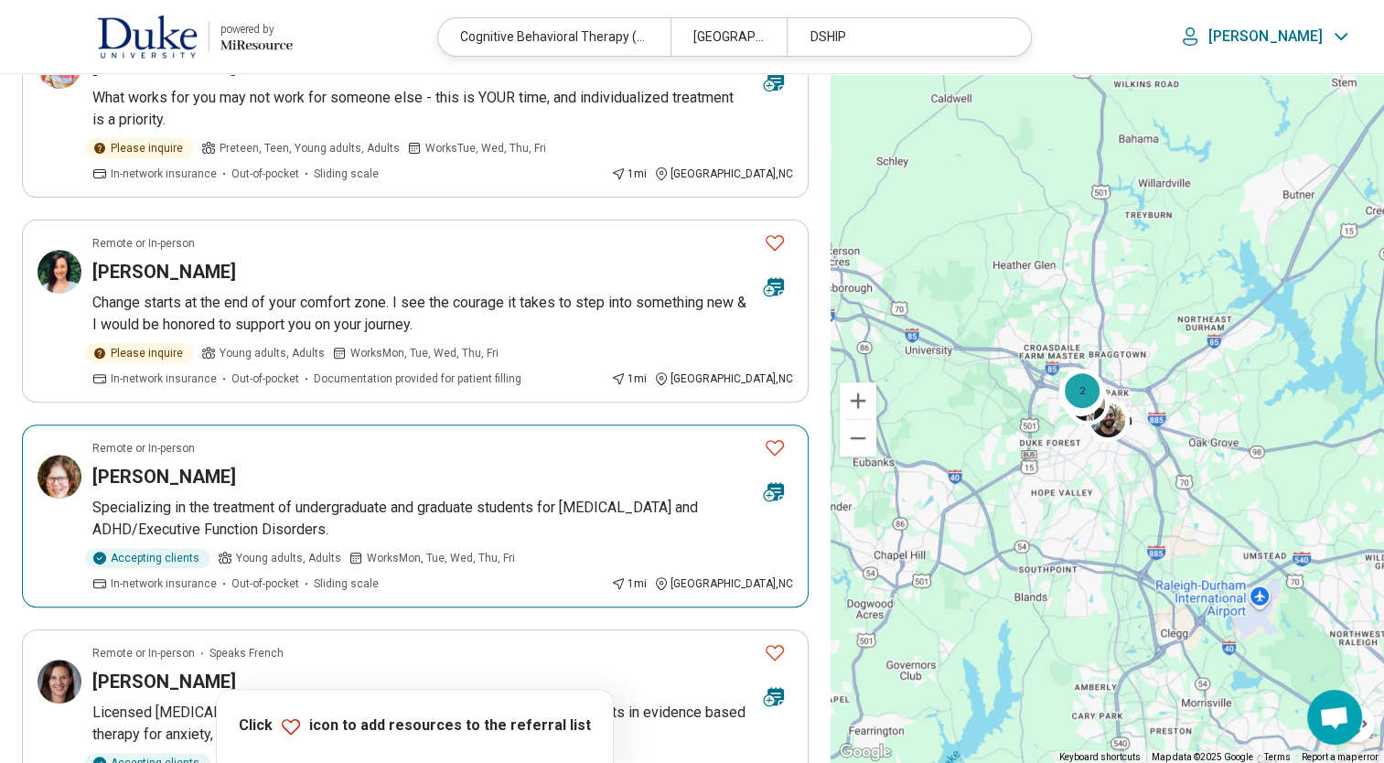
click at [769, 445] on icon "Favorite" at bounding box center [775, 447] width 22 height 22
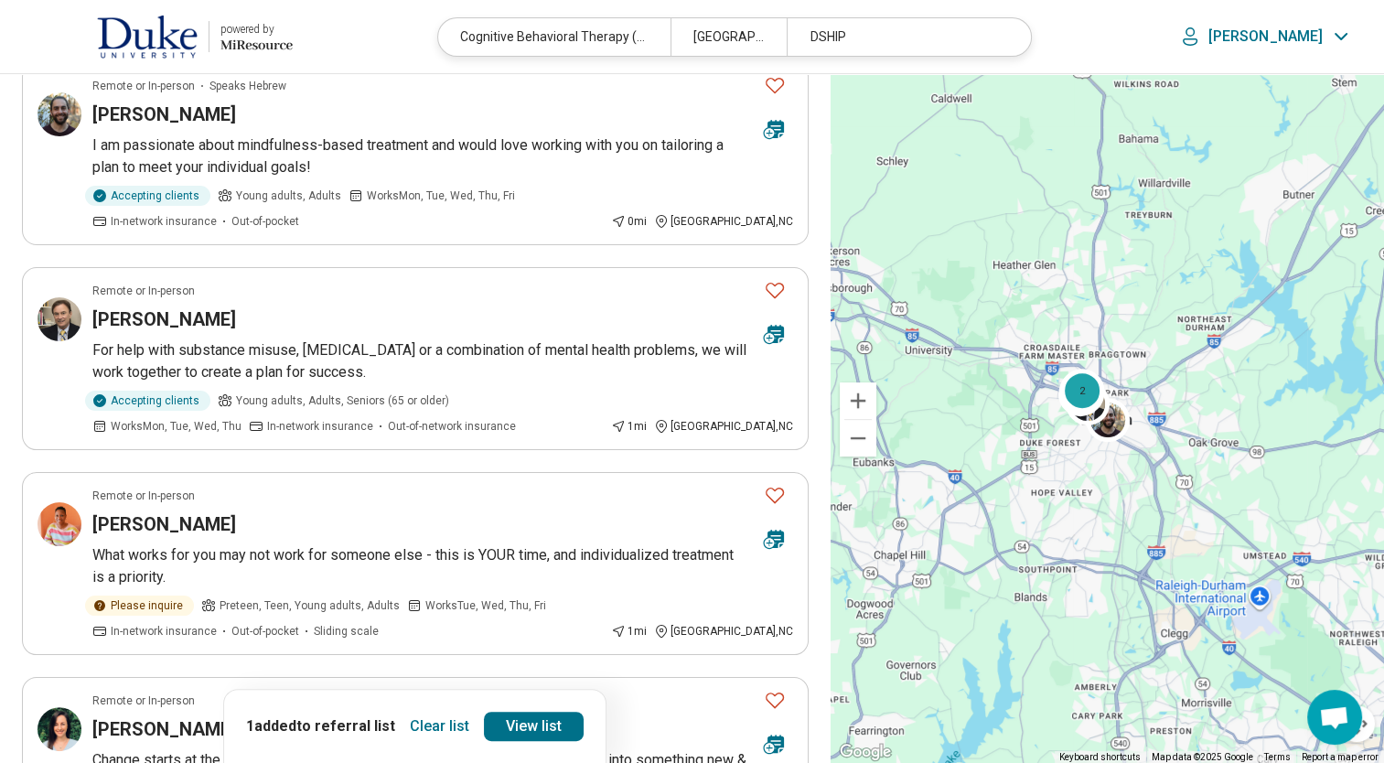
scroll to position [0, 0]
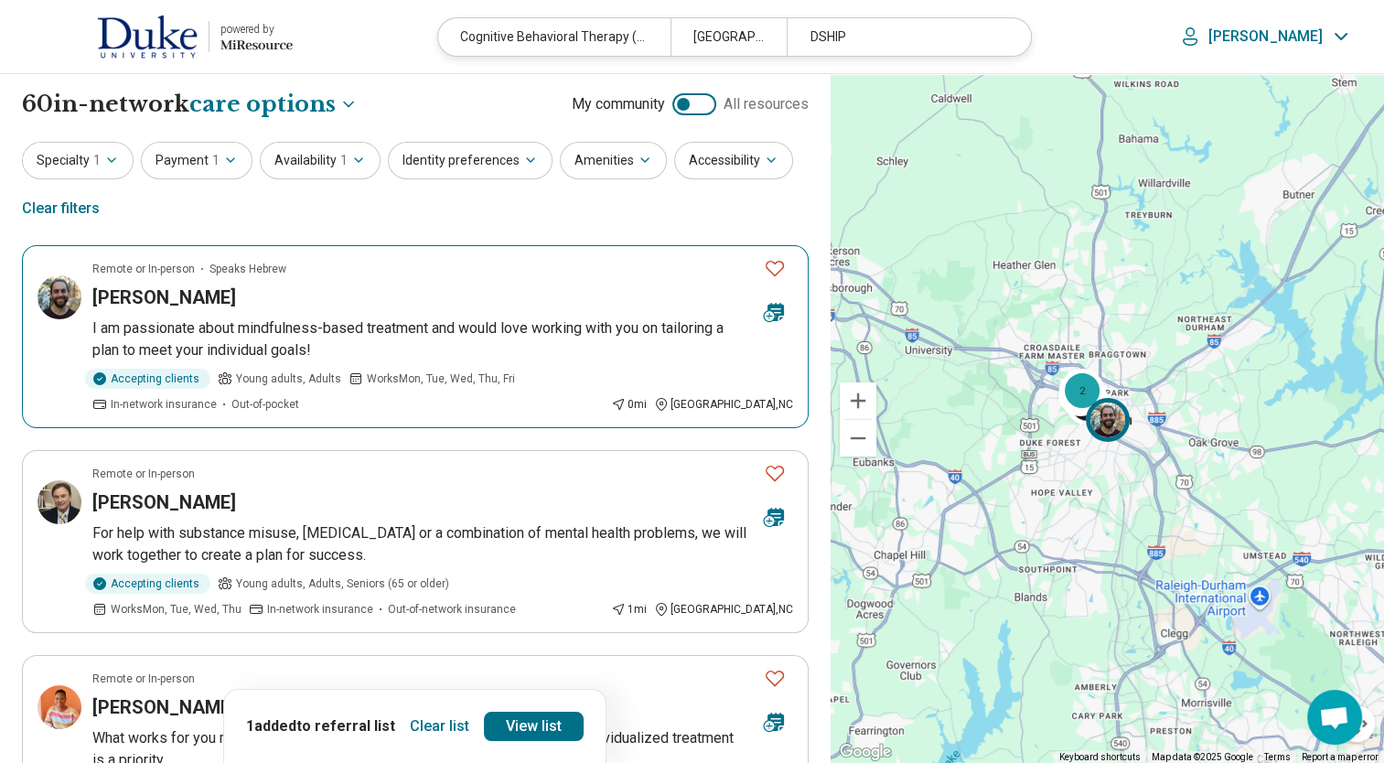
click at [780, 267] on icon "Favorite" at bounding box center [775, 268] width 22 height 22
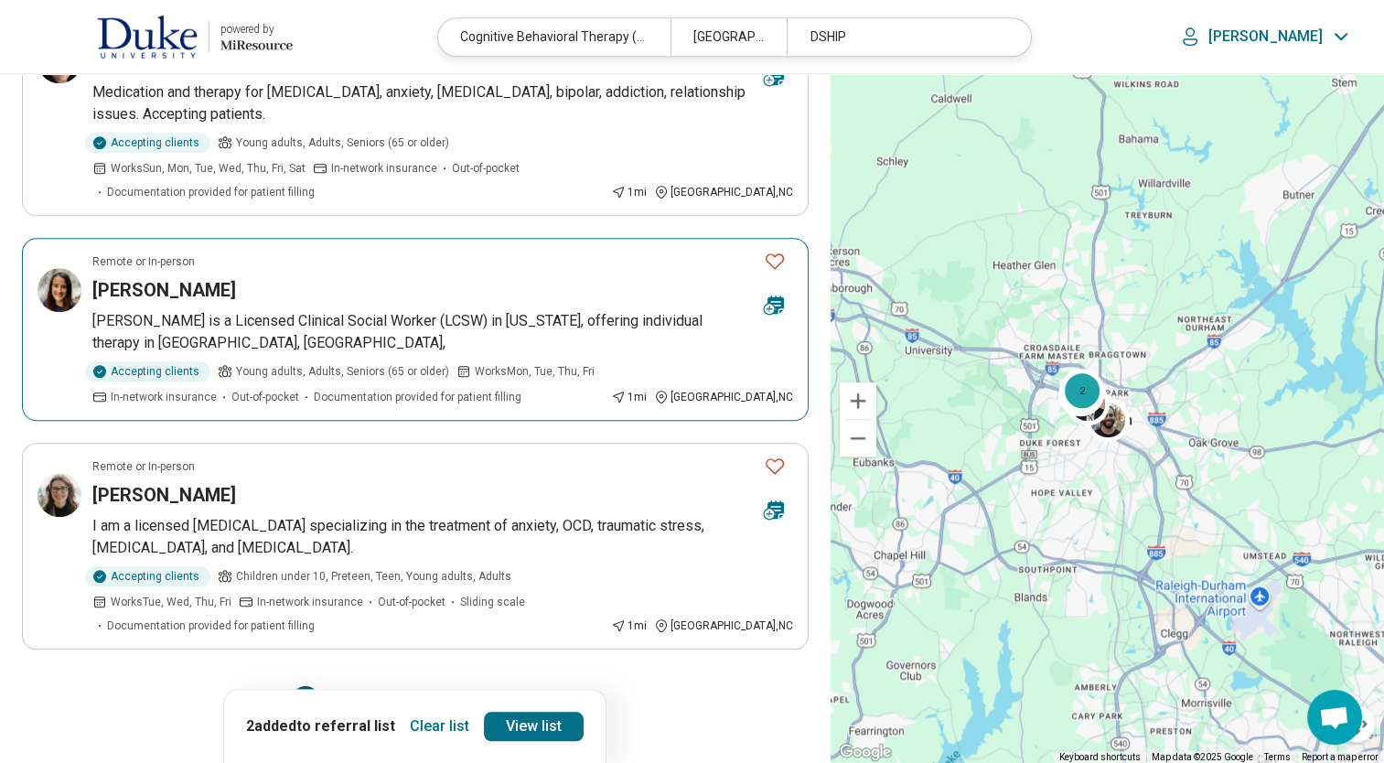
scroll to position [1739, 0]
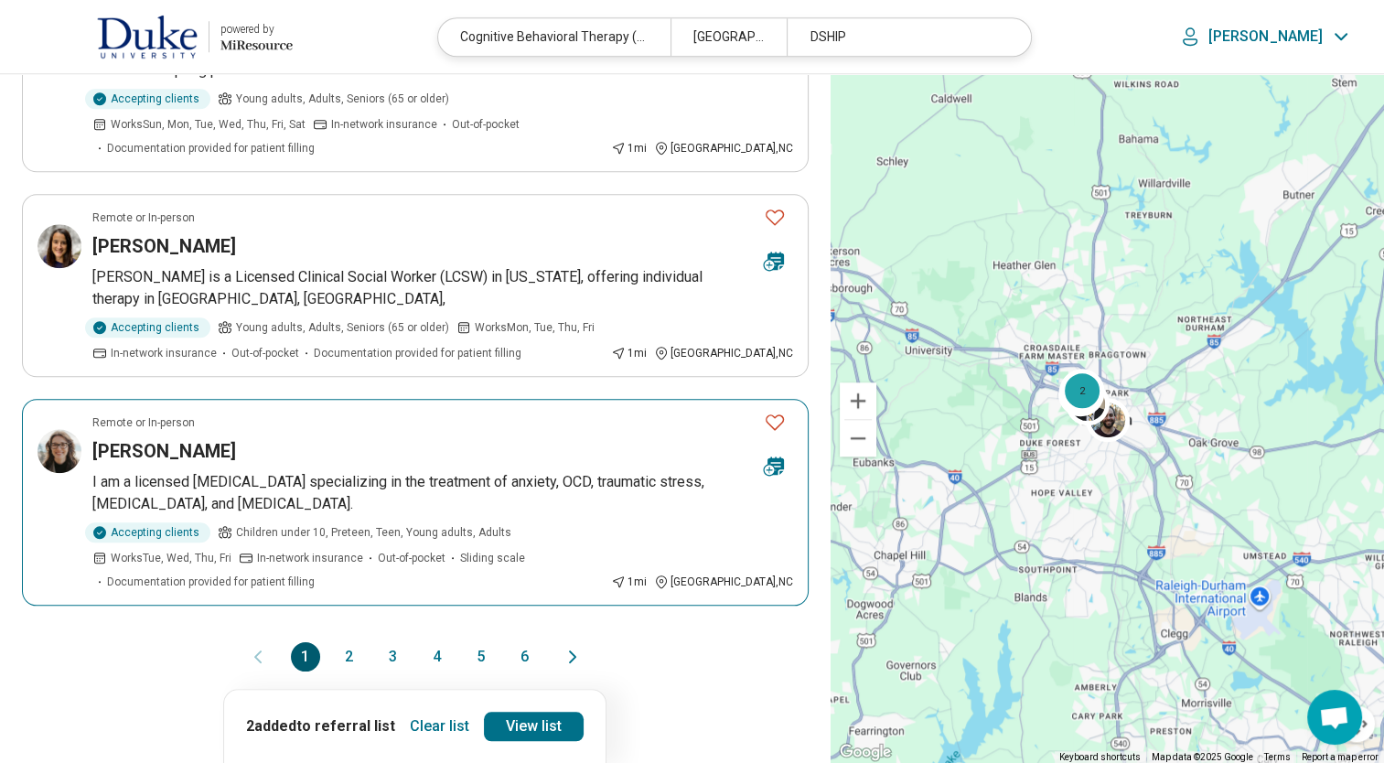
click at [780, 415] on icon "Favorite" at bounding box center [775, 423] width 18 height 16
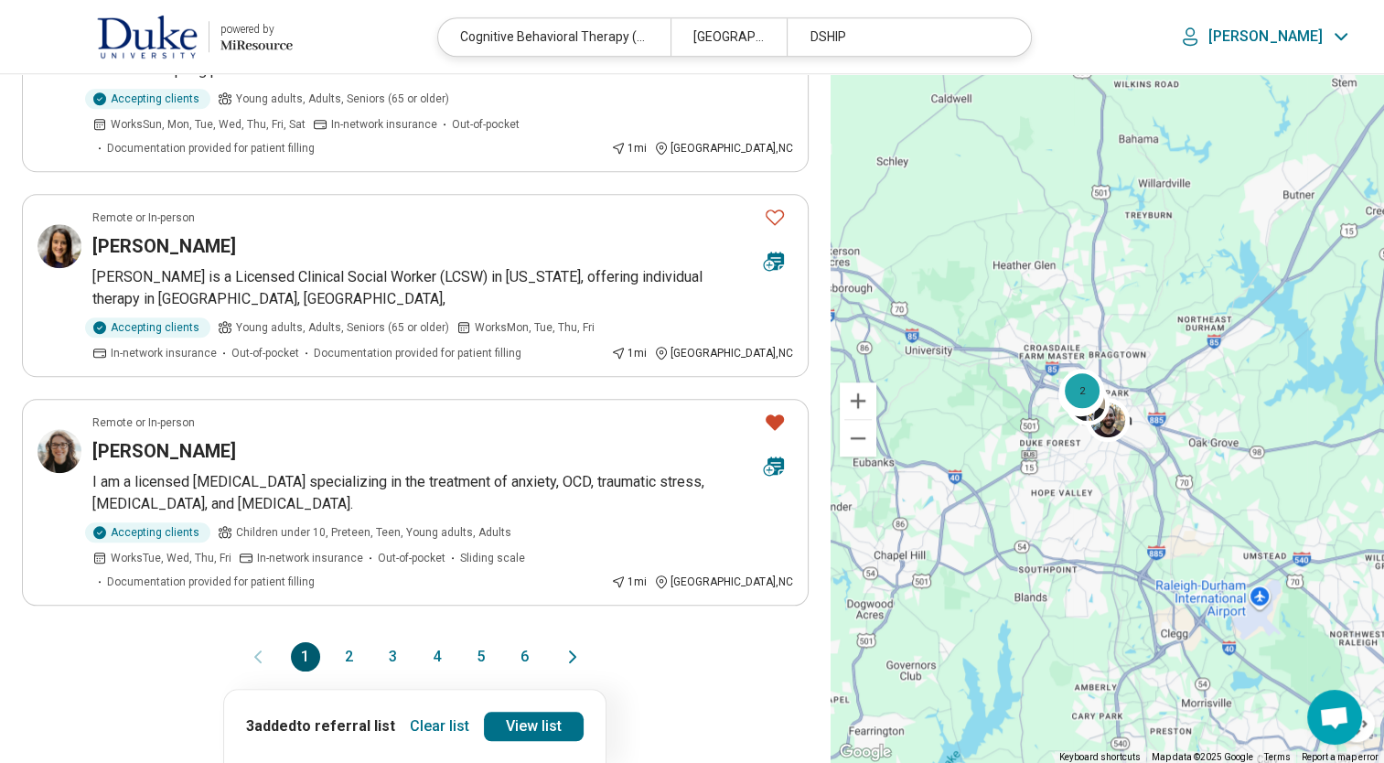
click at [352, 642] on button "2" at bounding box center [349, 656] width 29 height 29
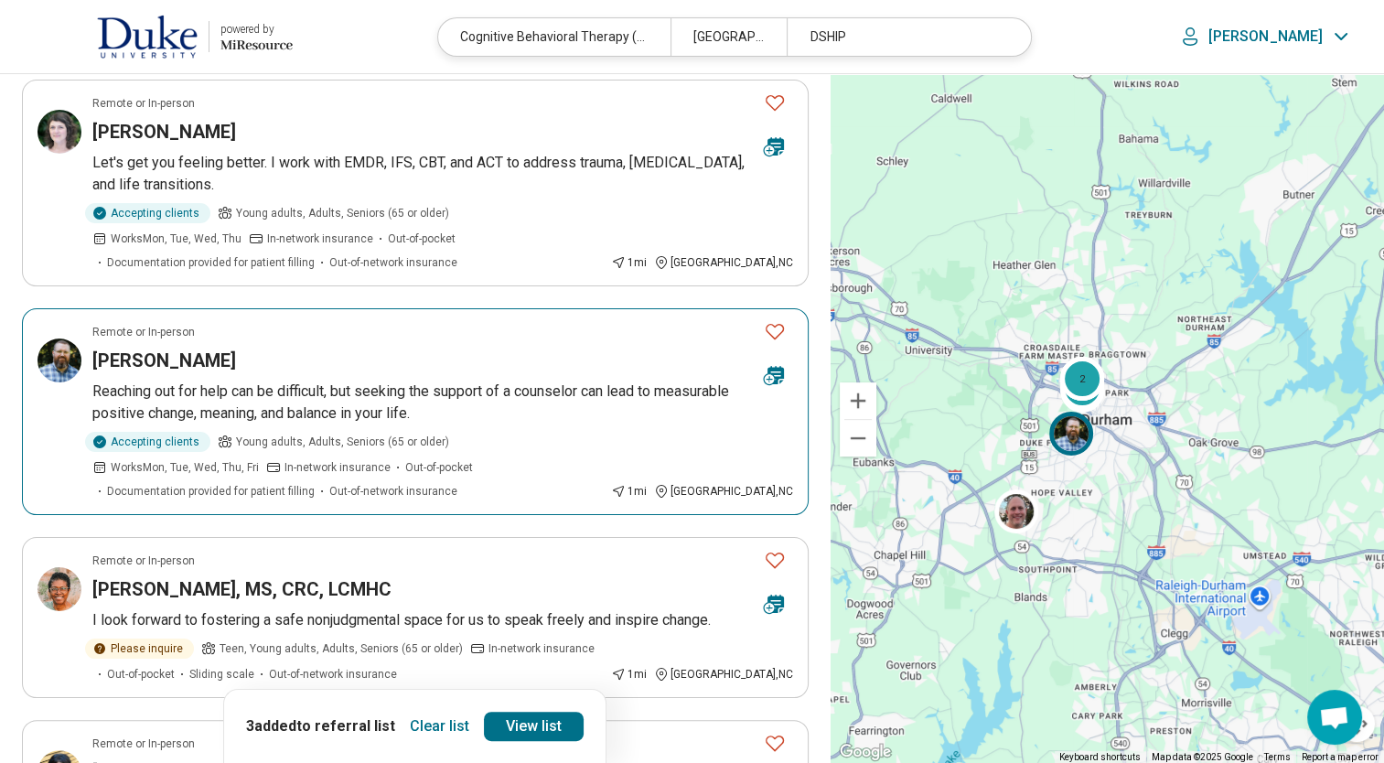
scroll to position [183, 0]
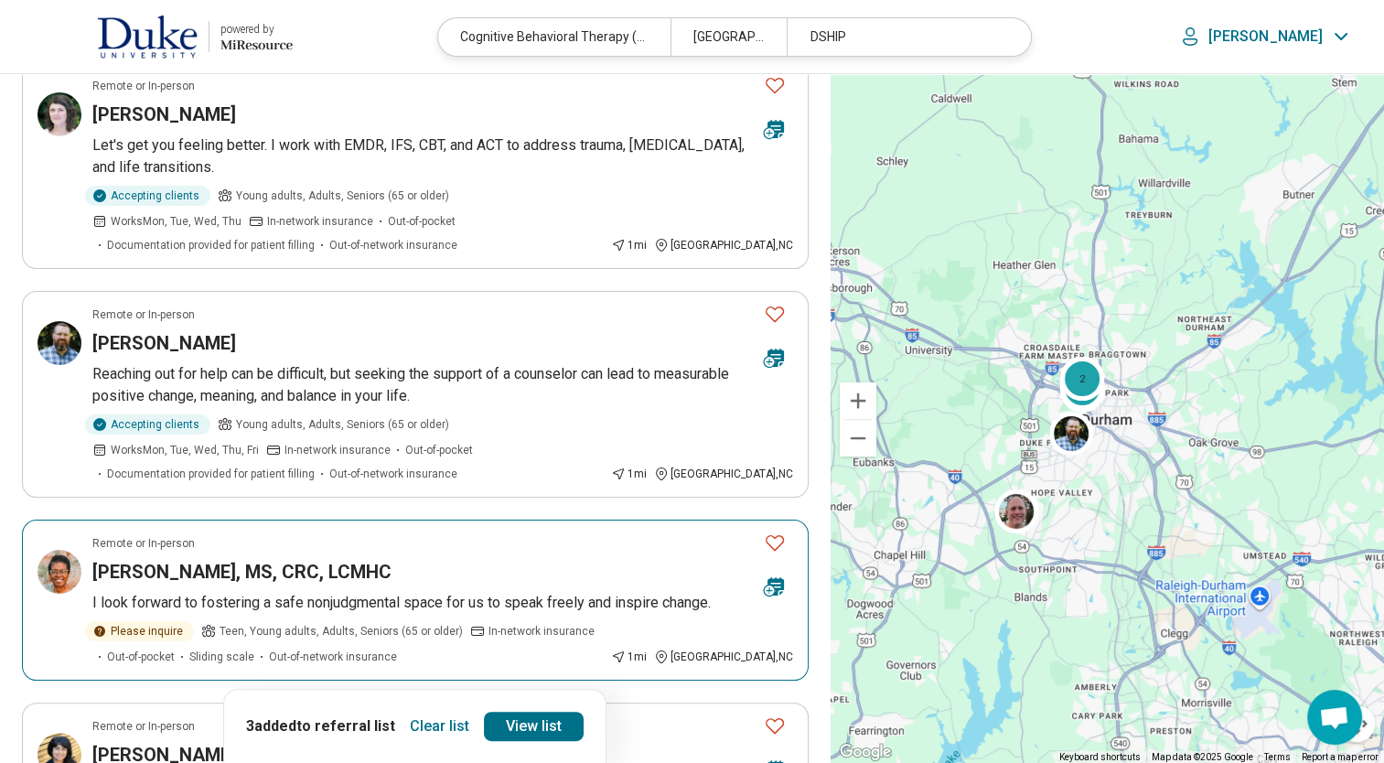
click at [772, 532] on icon "Favorite" at bounding box center [775, 543] width 22 height 22
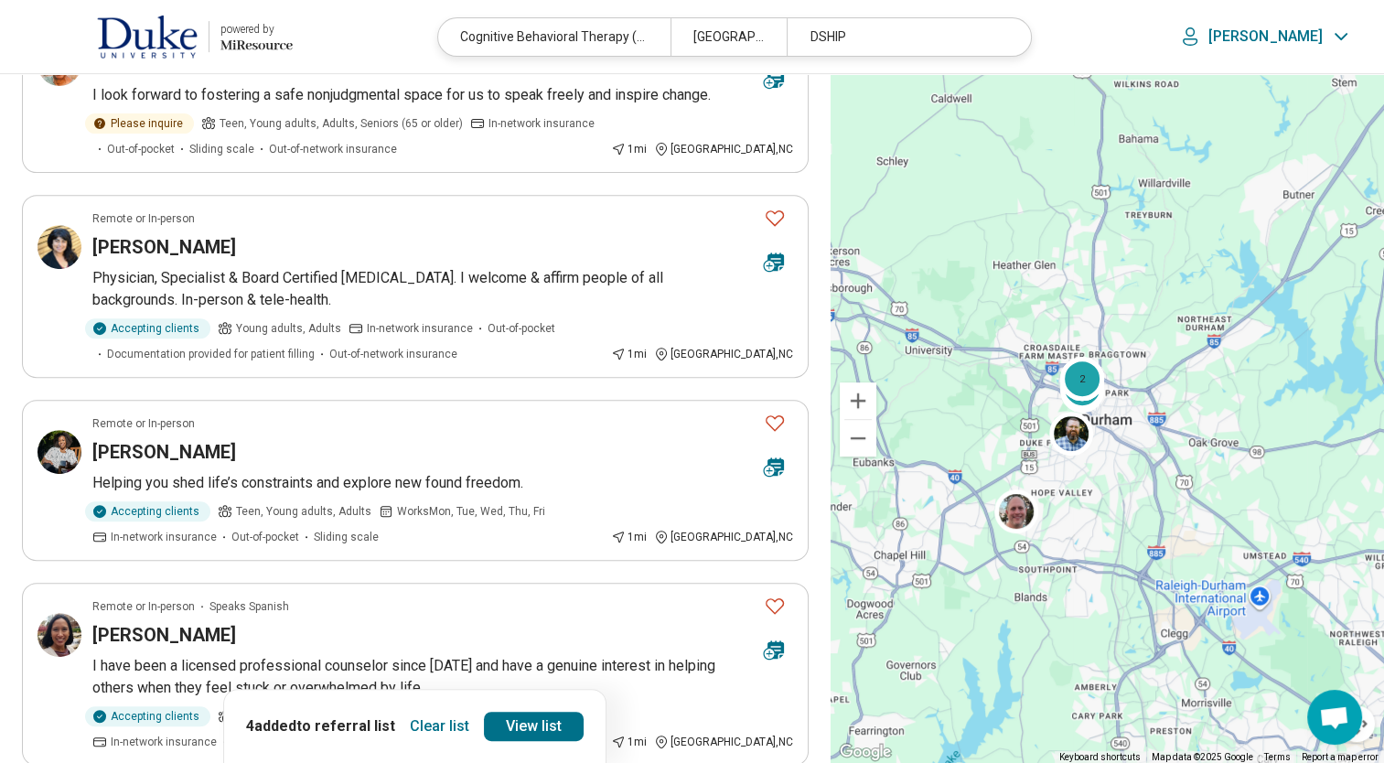
scroll to position [732, 0]
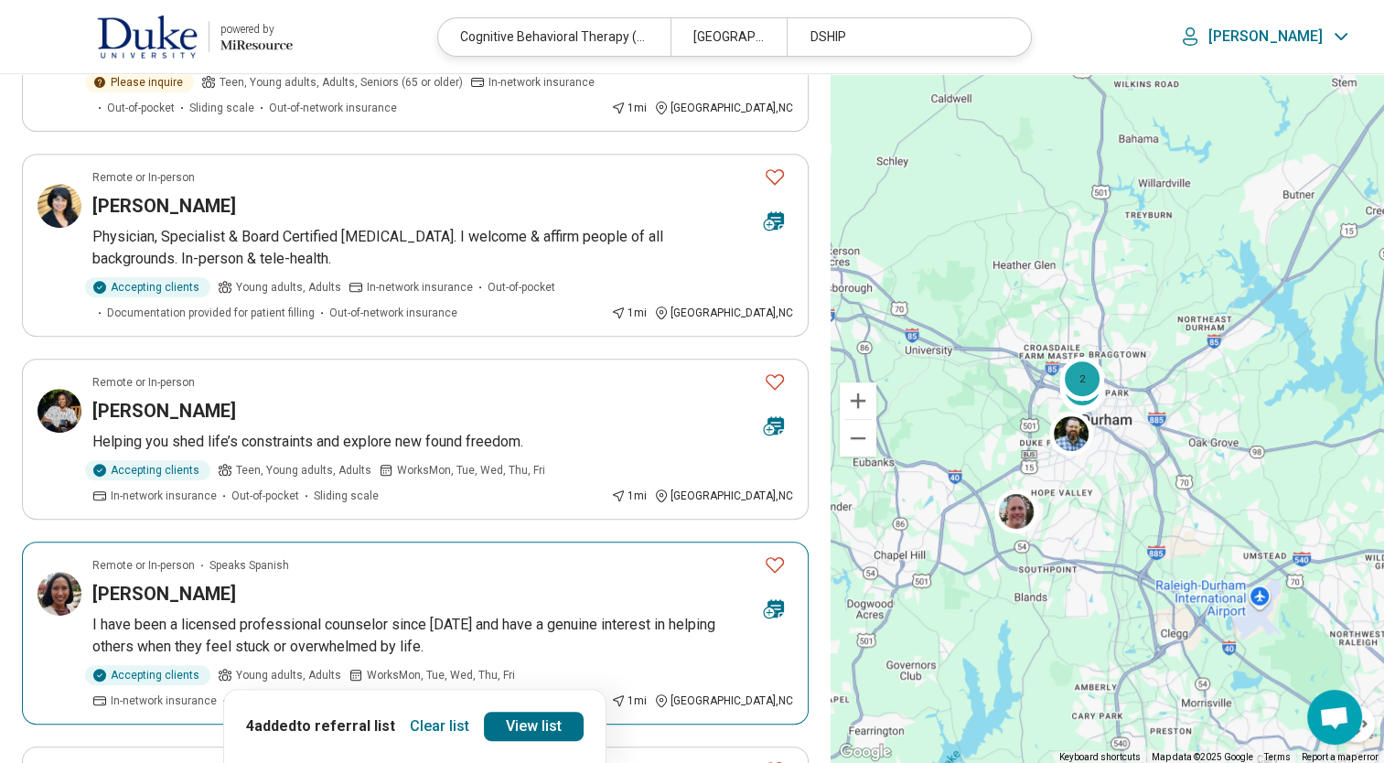
click at [778, 554] on icon "Favorite" at bounding box center [775, 565] width 22 height 22
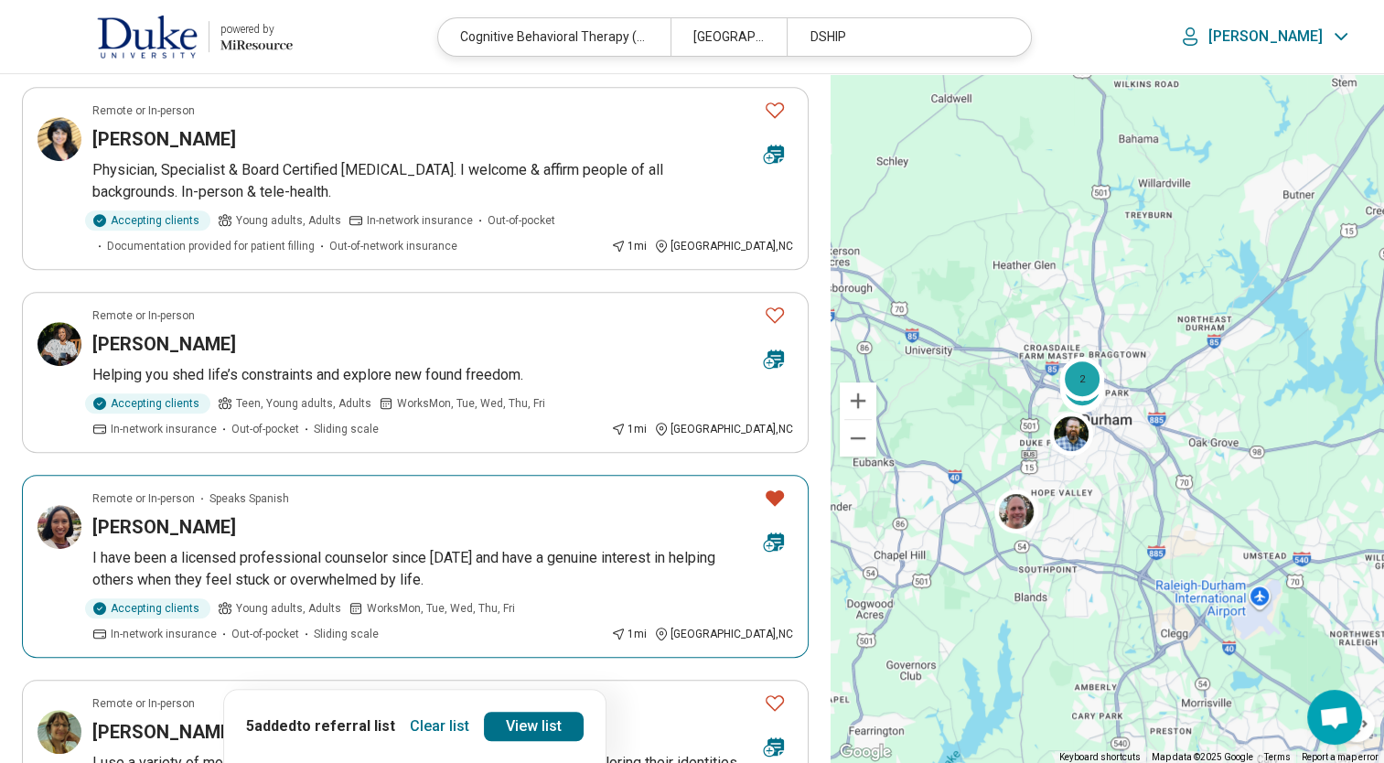
scroll to position [1007, 0]
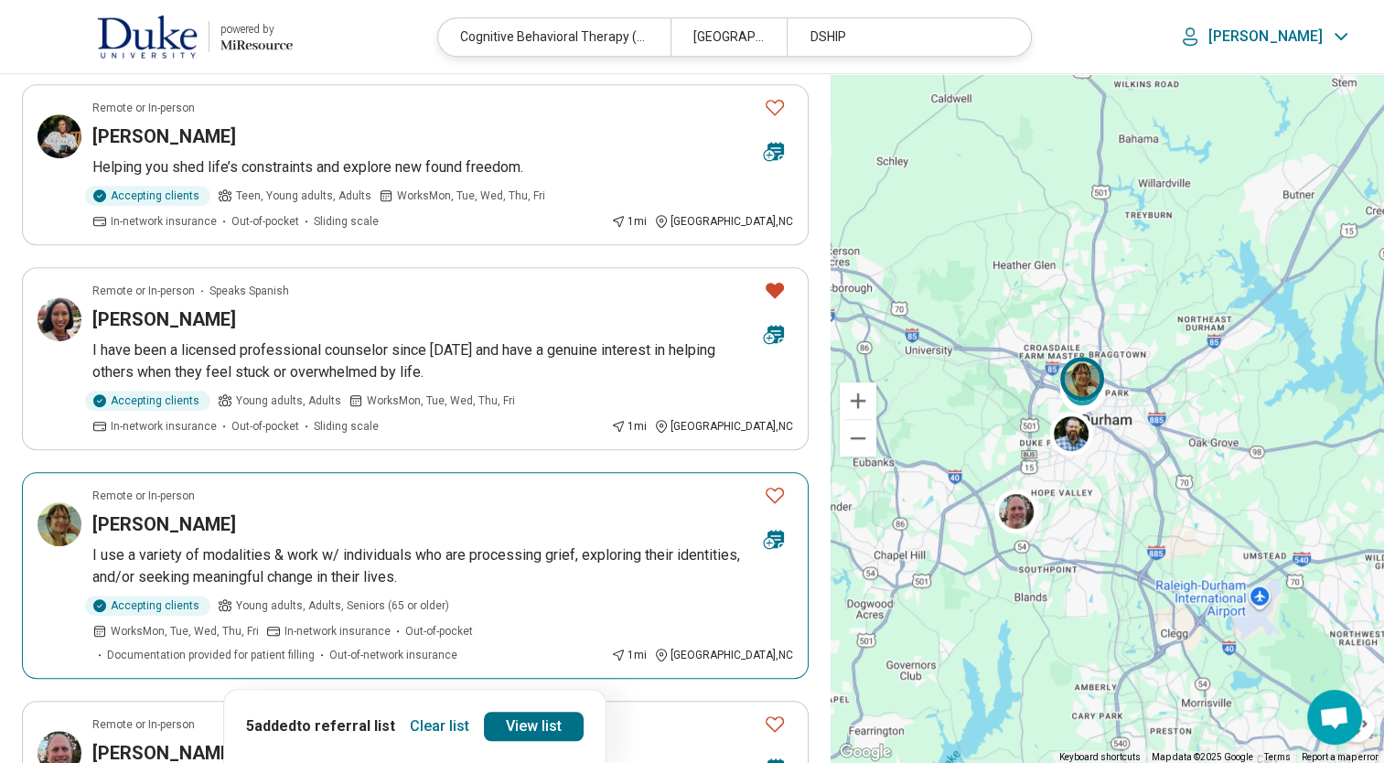
click at [776, 484] on icon "Favorite" at bounding box center [775, 495] width 22 height 22
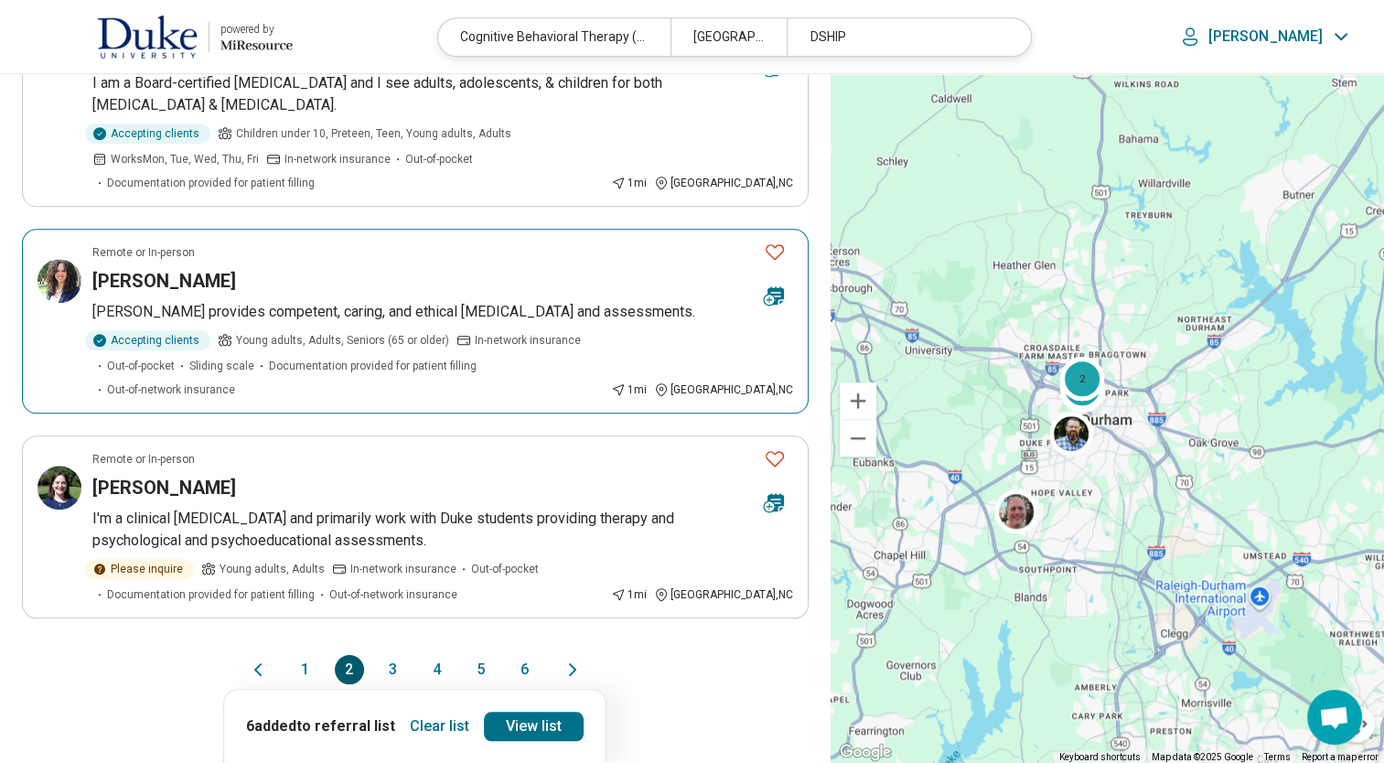
scroll to position [1739, 0]
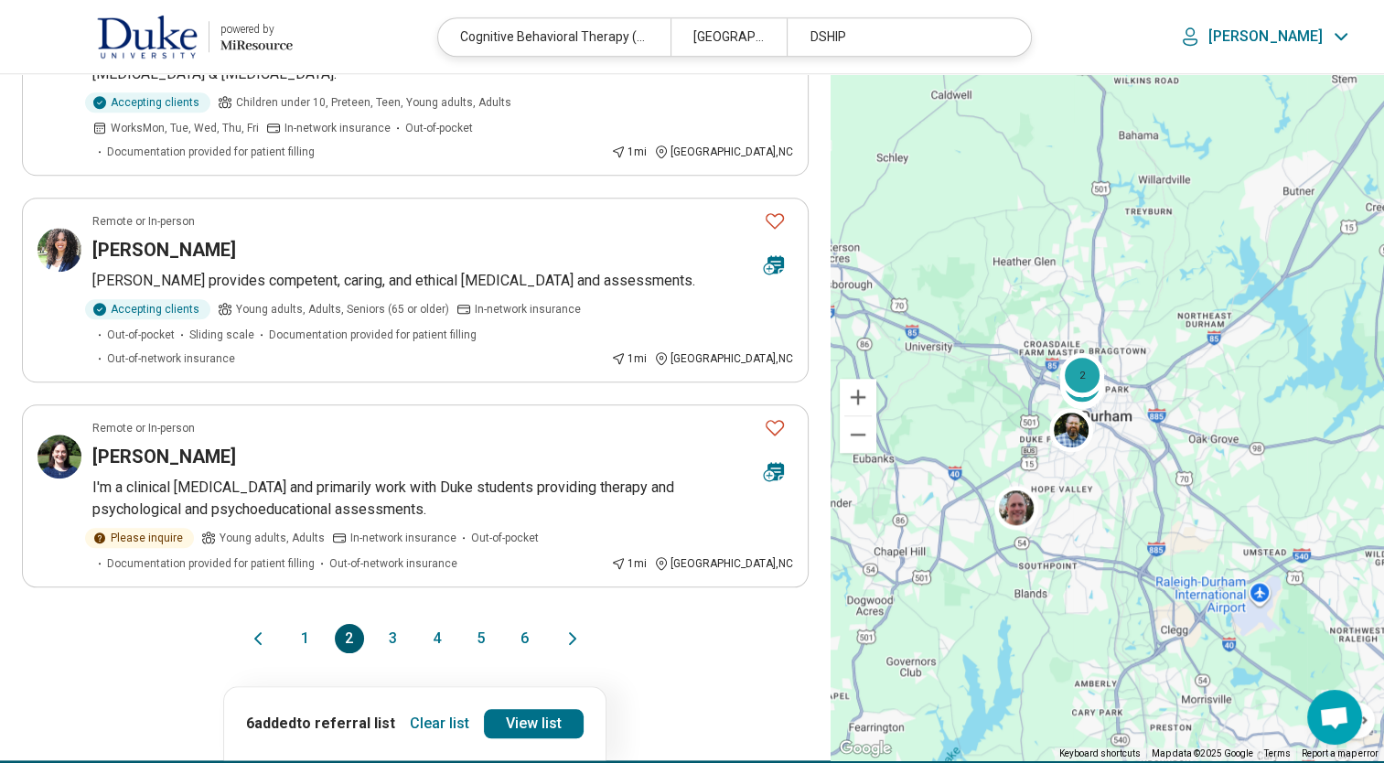
click at [400, 624] on button "3" at bounding box center [393, 638] width 29 height 29
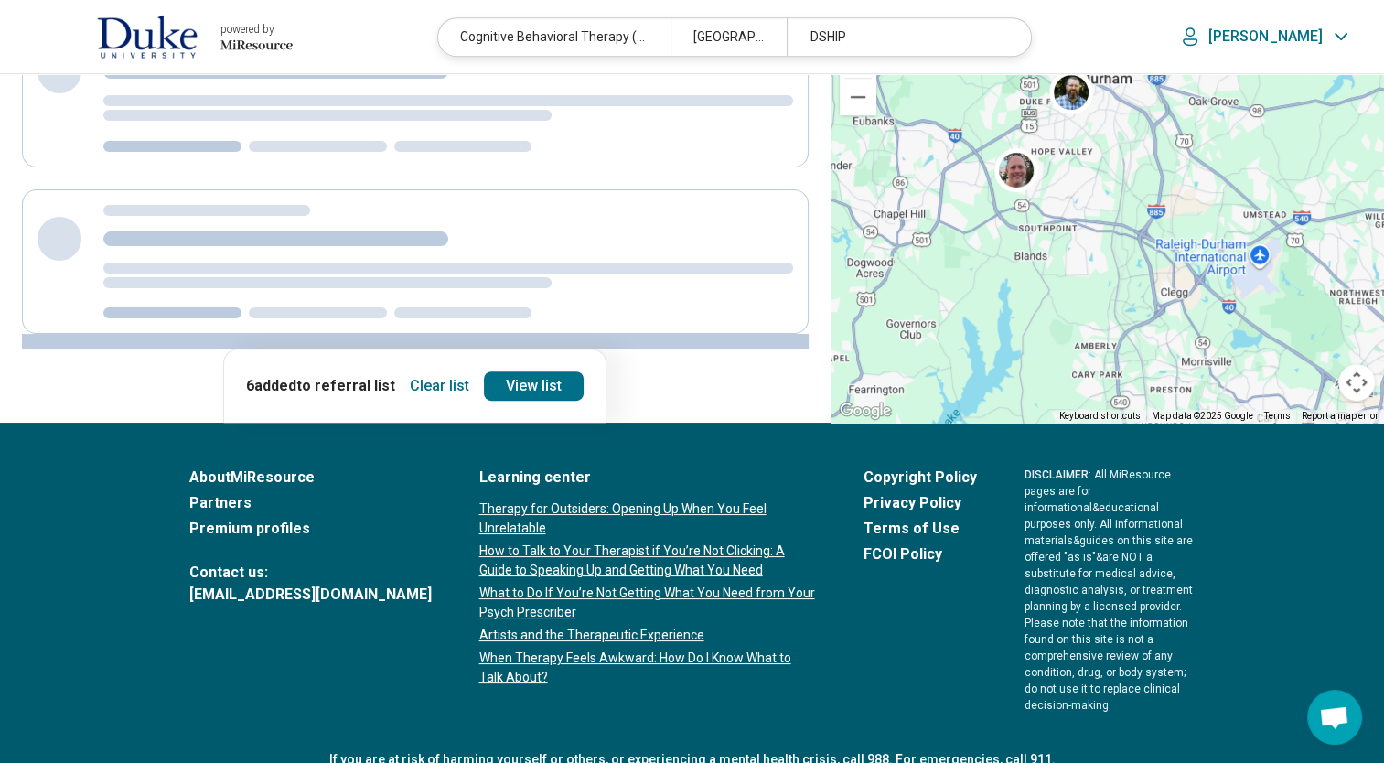
scroll to position [0, 0]
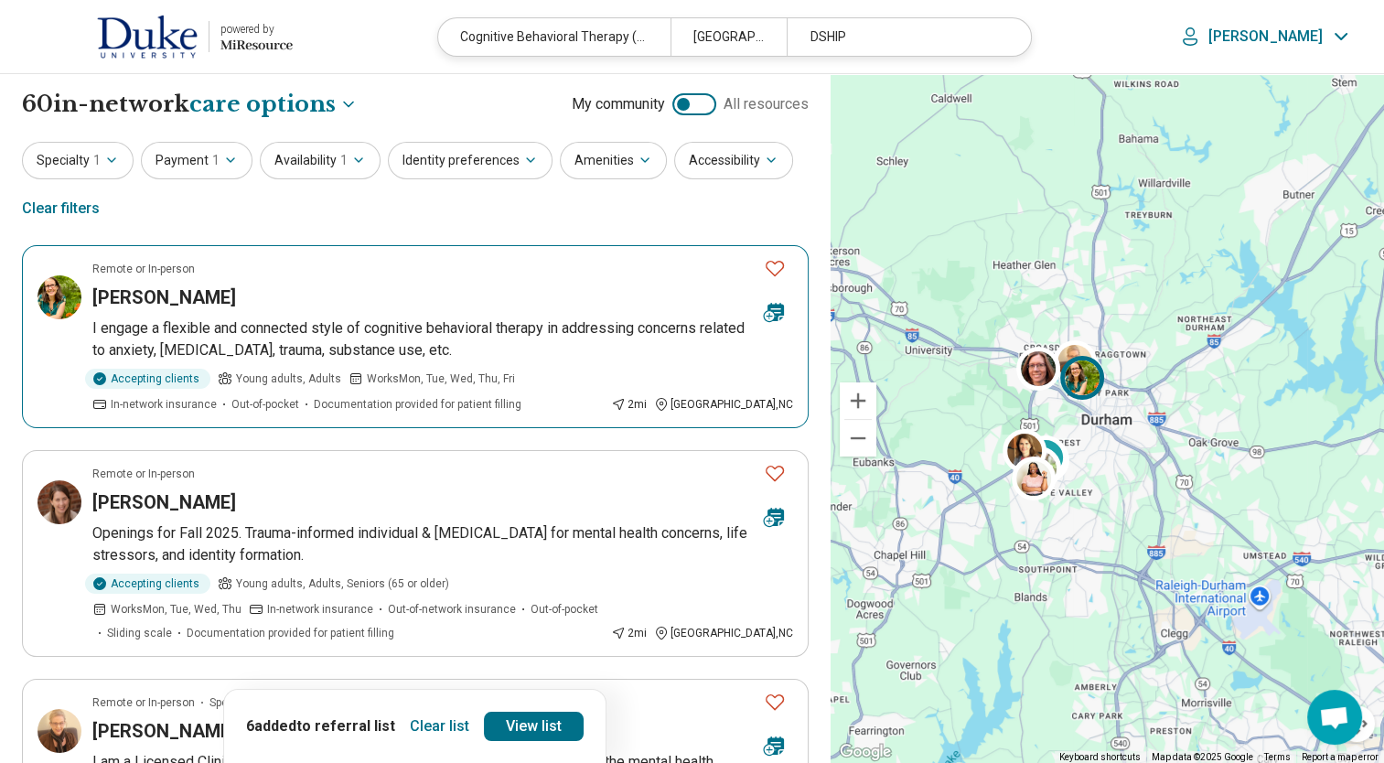
click at [770, 265] on icon "Favorite" at bounding box center [775, 268] width 22 height 22
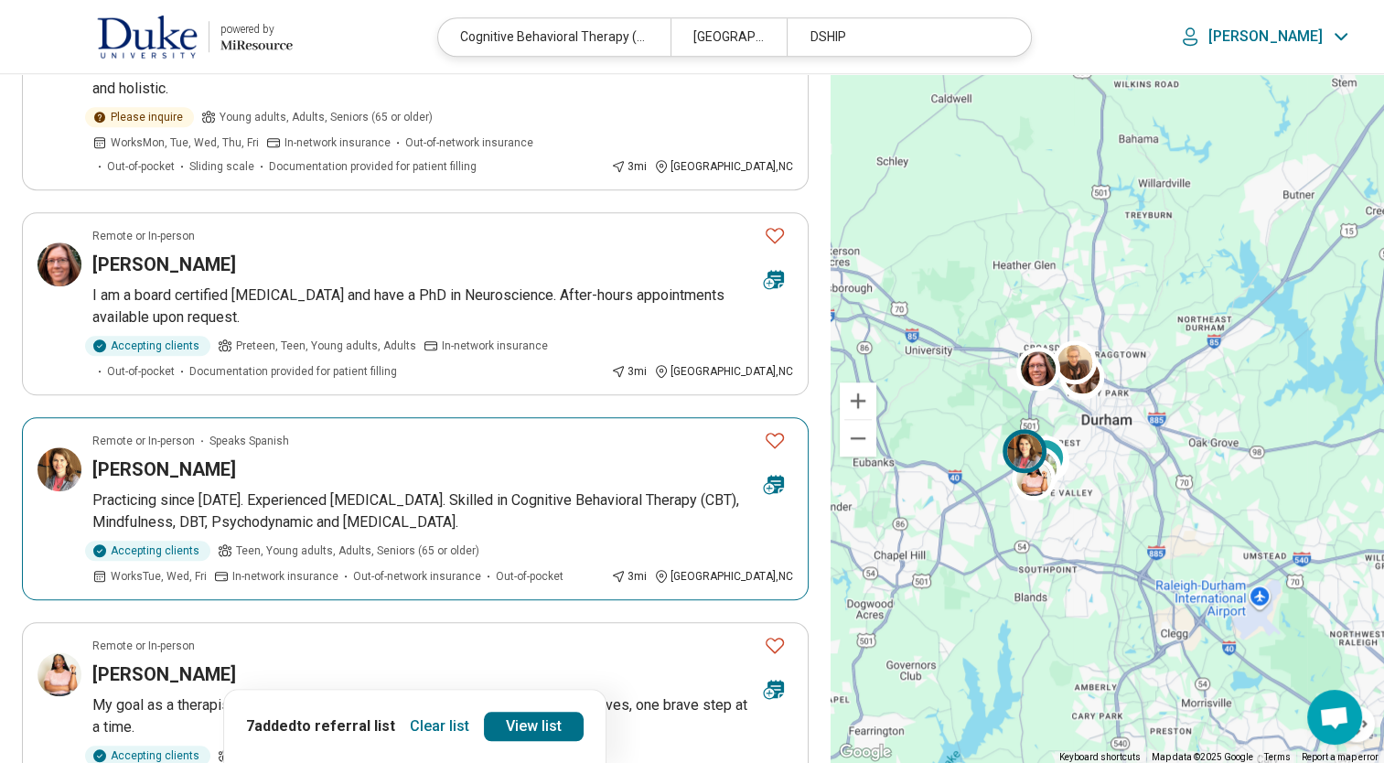
scroll to position [1739, 0]
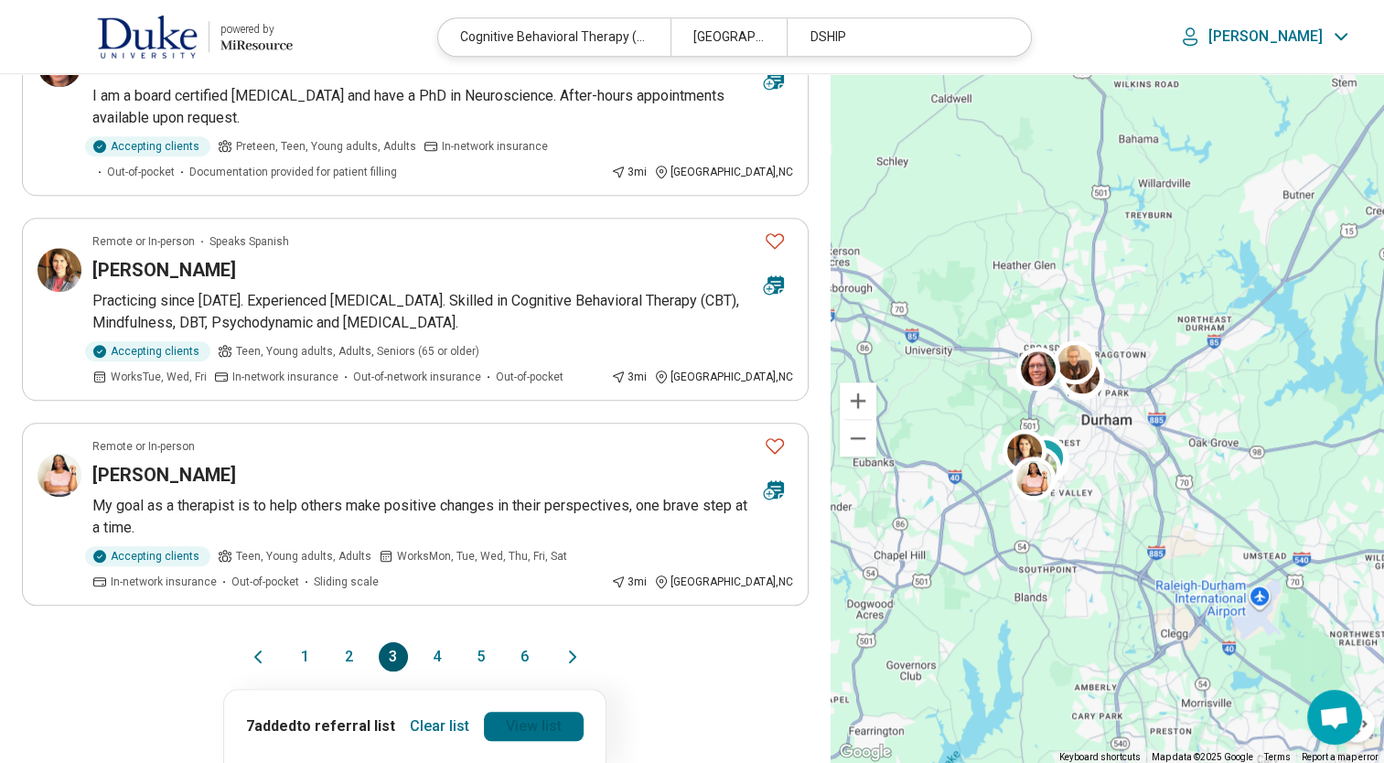
click at [514, 712] on link "View list" at bounding box center [534, 726] width 100 height 29
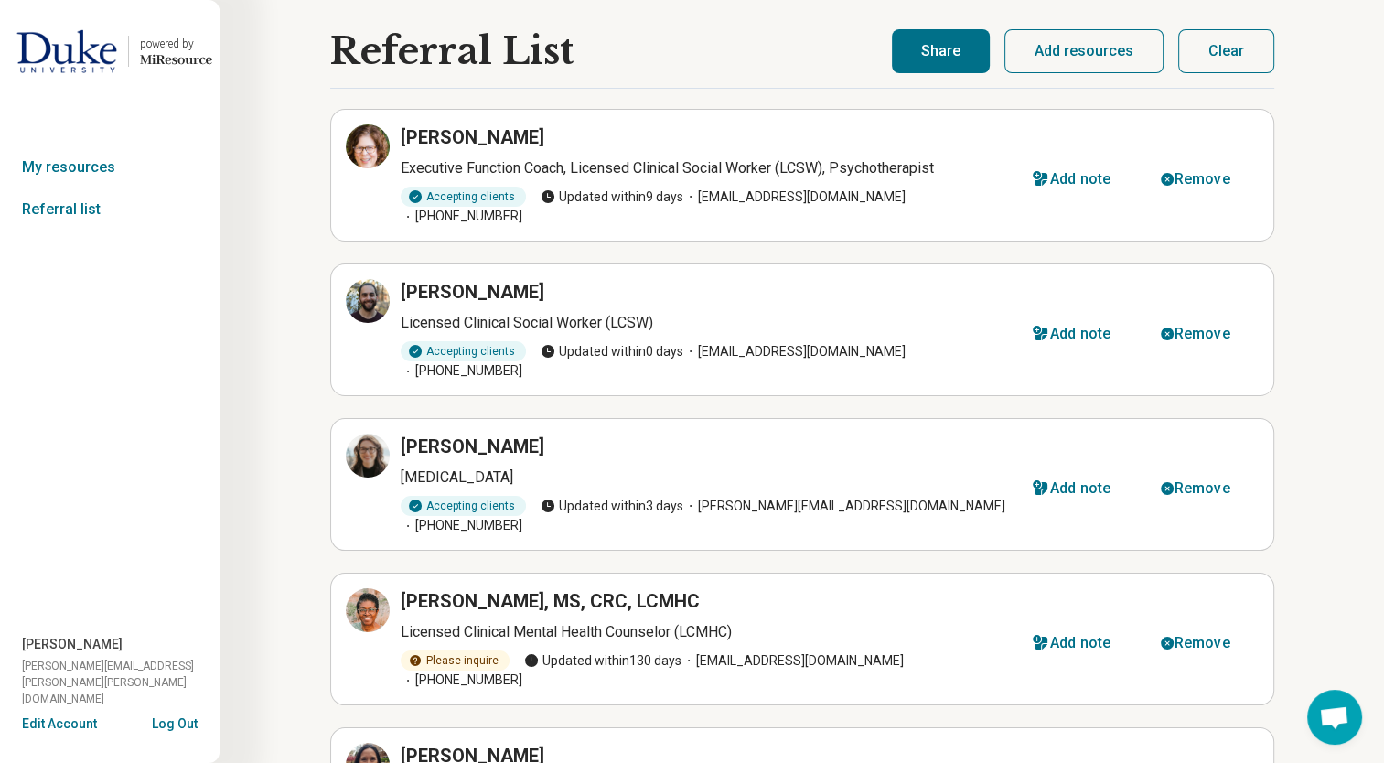
click at [954, 62] on button "Share" at bounding box center [941, 51] width 98 height 44
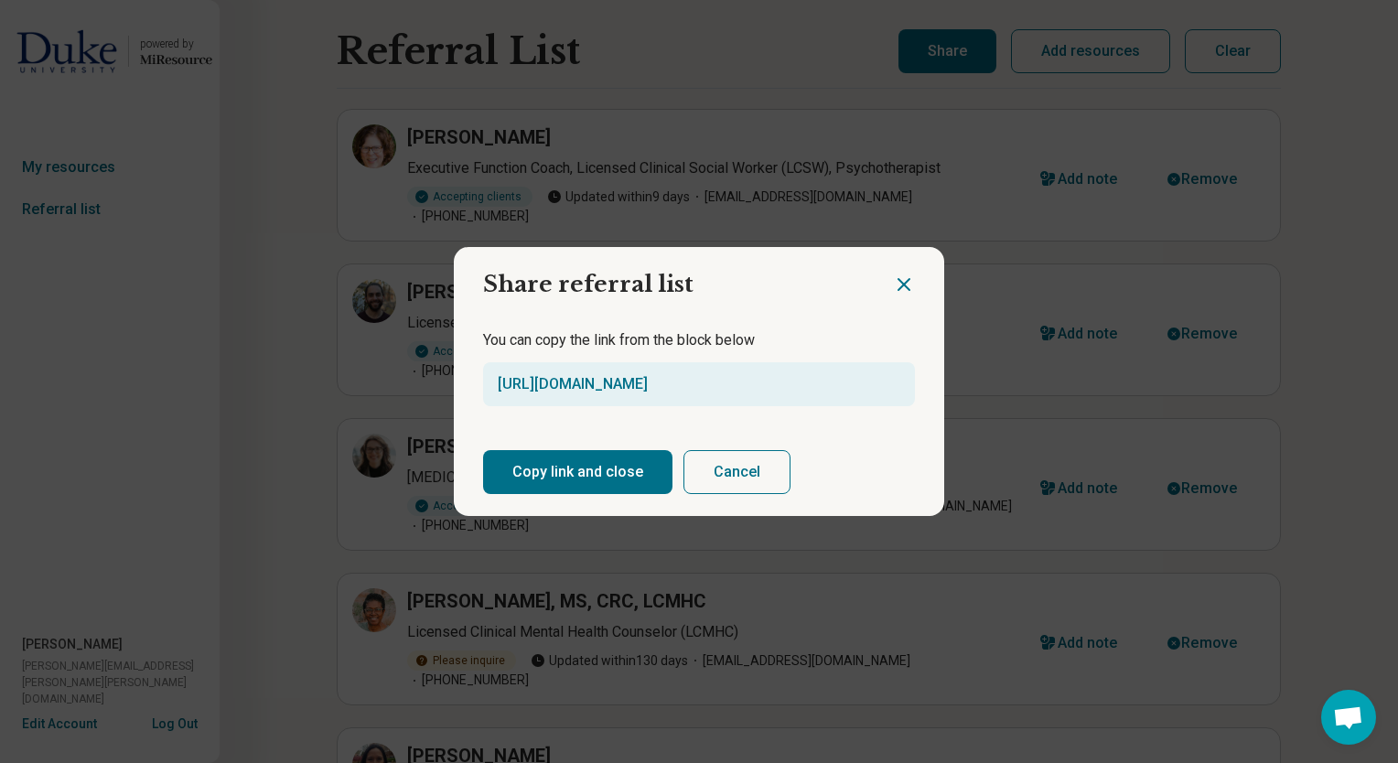
click at [560, 484] on button "Copy link and close" at bounding box center [577, 472] width 189 height 44
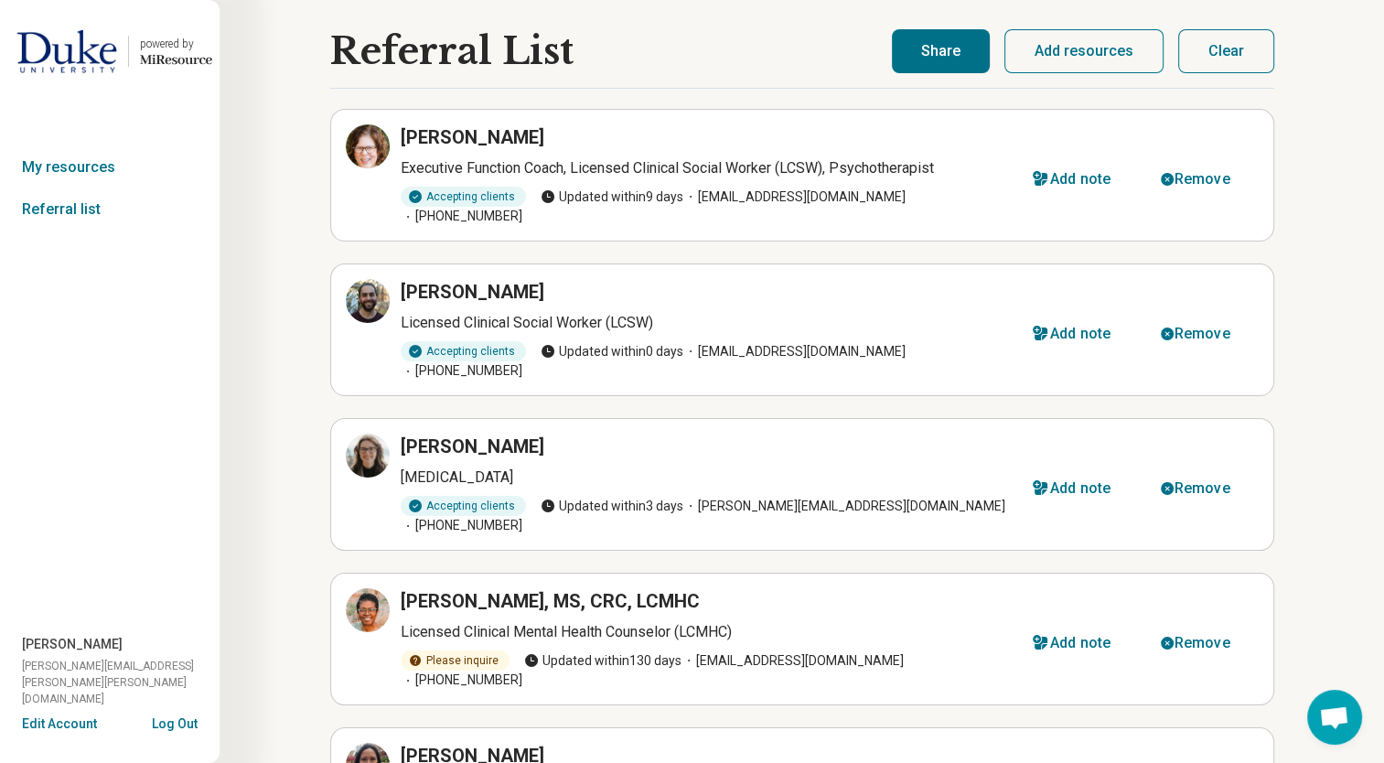
click at [957, 57] on button "Share" at bounding box center [941, 51] width 98 height 44
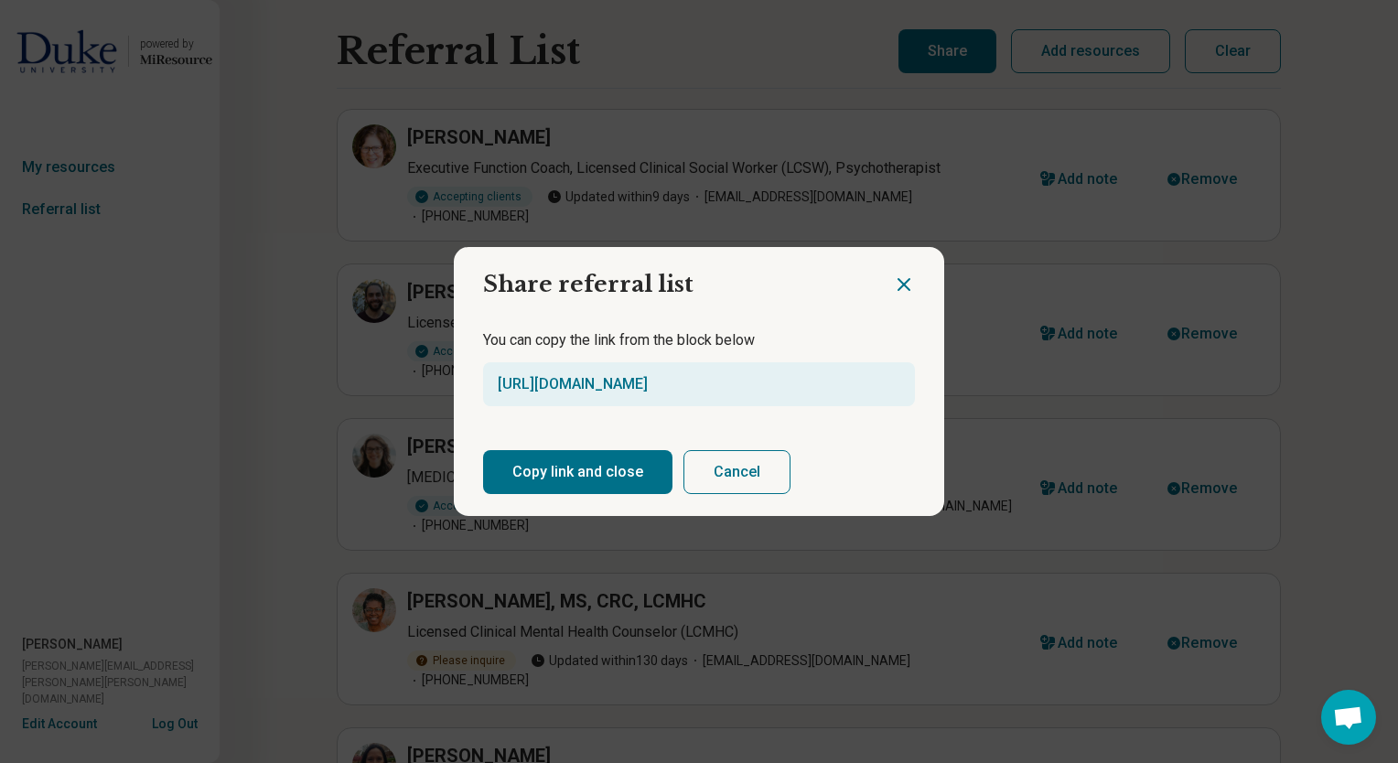
drag, startPoint x: 891, startPoint y: 379, endPoint x: 480, endPoint y: 393, distance: 411.1
click at [483, 393] on div "[URL][DOMAIN_NAME]" at bounding box center [699, 384] width 432 height 44
drag, startPoint x: 480, startPoint y: 393, endPoint x: 518, endPoint y: 470, distance: 86.4
click at [518, 470] on button "Copy link and close" at bounding box center [577, 472] width 189 height 44
